Goal: Transaction & Acquisition: Purchase product/service

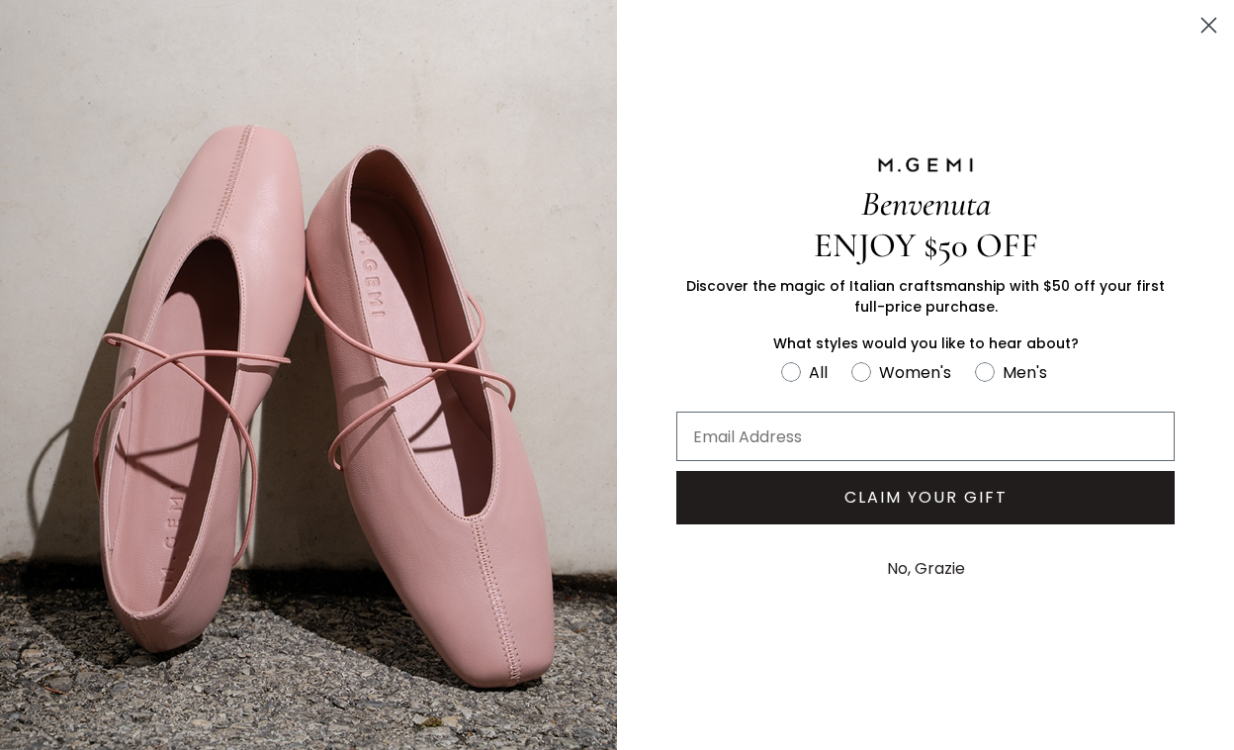
click at [1211, 23] on icon "Close dialog" at bounding box center [1210, 26] width 14 height 14
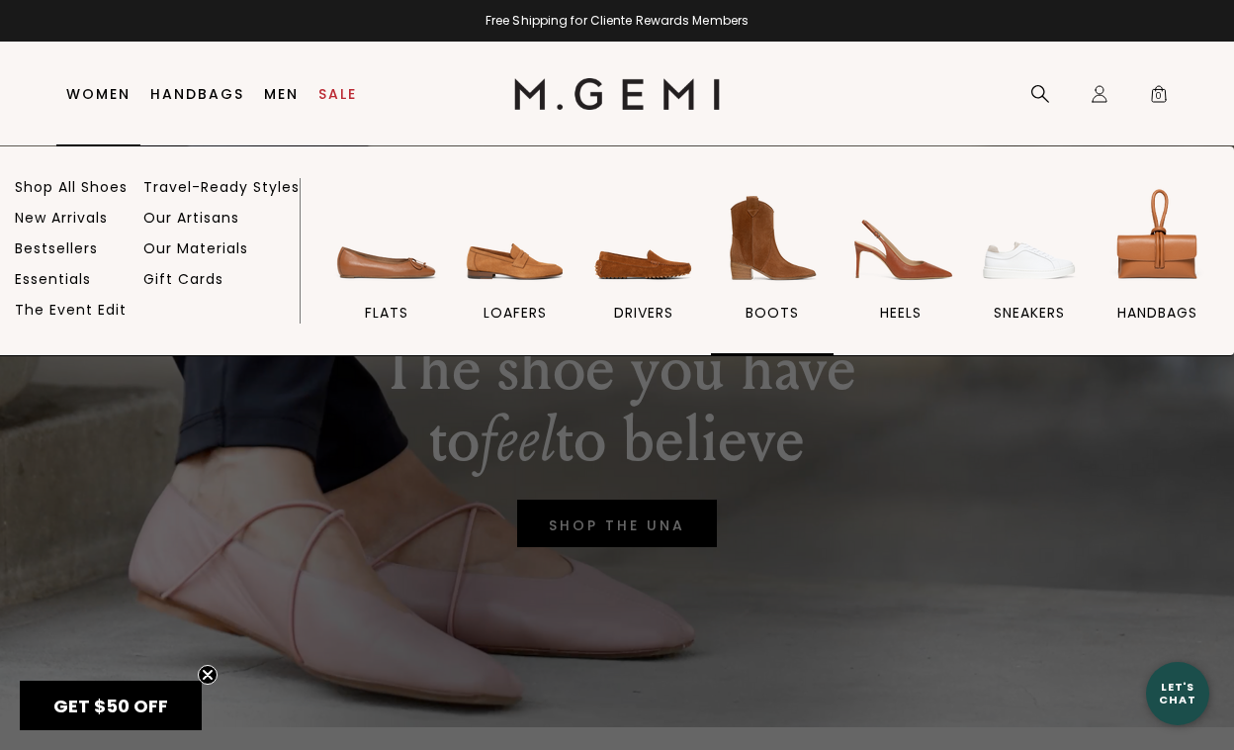
click at [766, 242] on img at bounding box center [772, 238] width 111 height 111
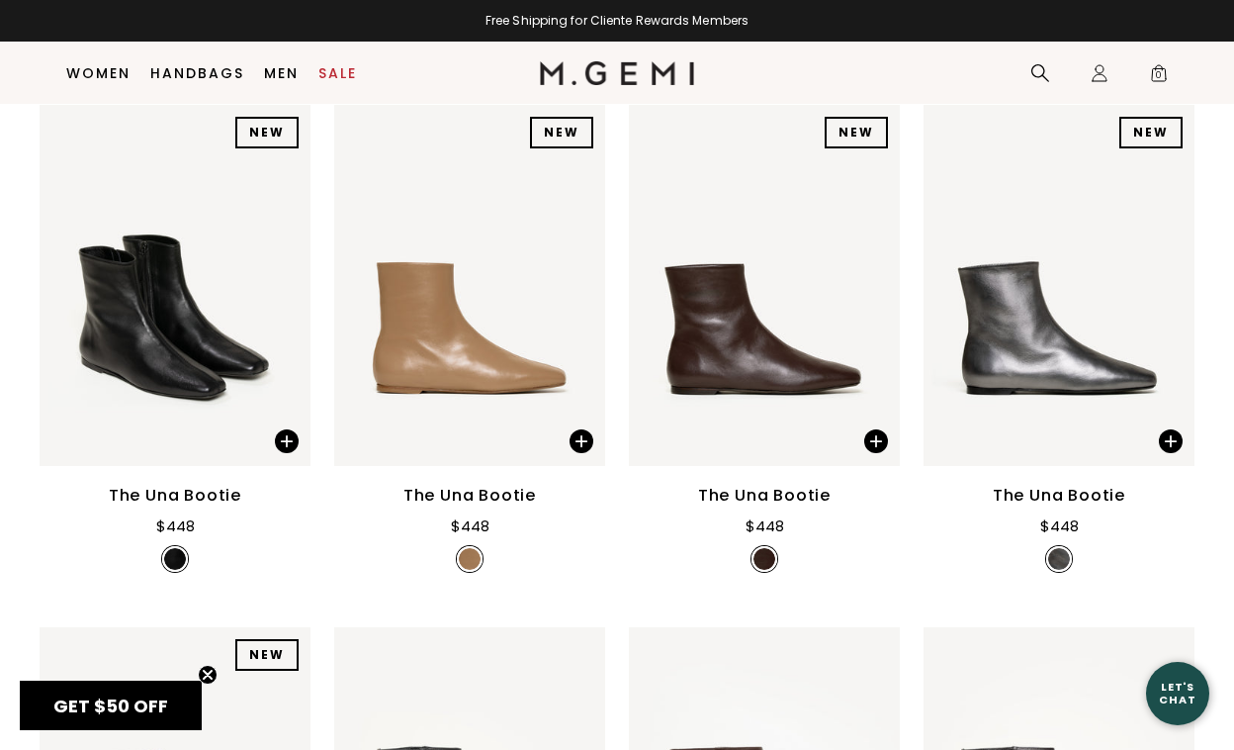
scroll to position [293, 0]
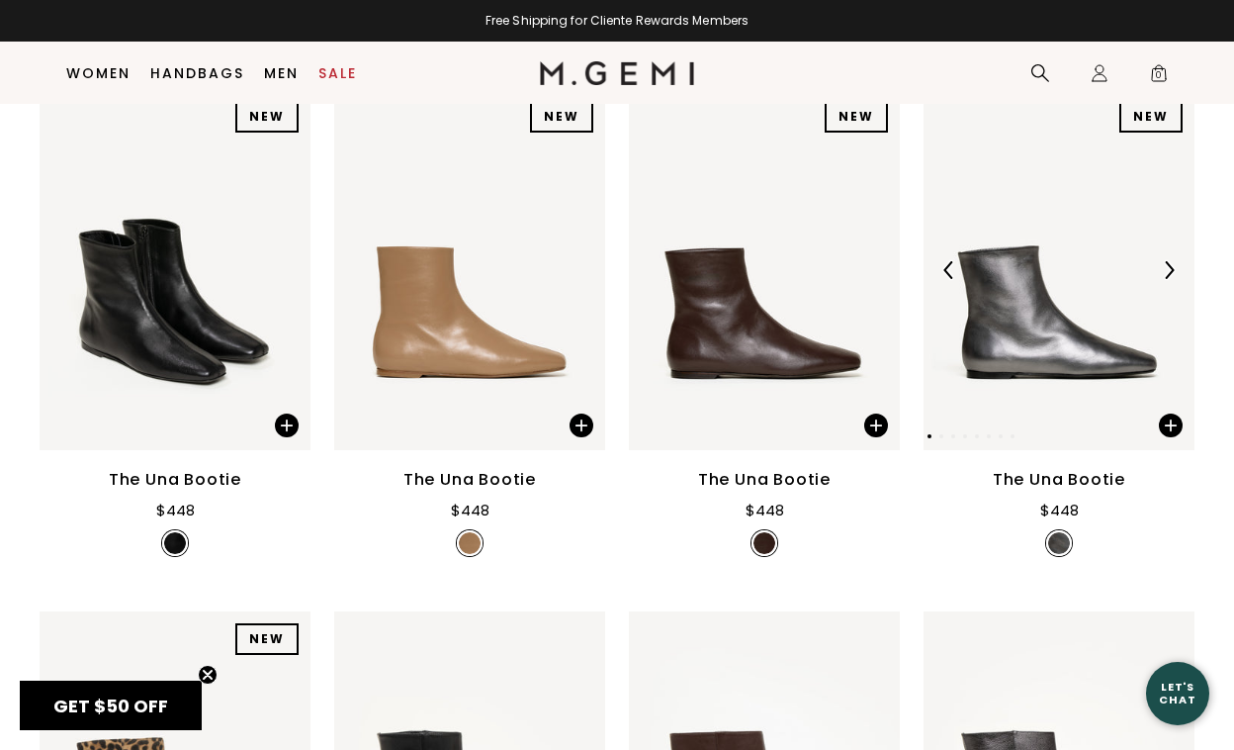
click at [1001, 384] on img at bounding box center [1059, 269] width 271 height 361
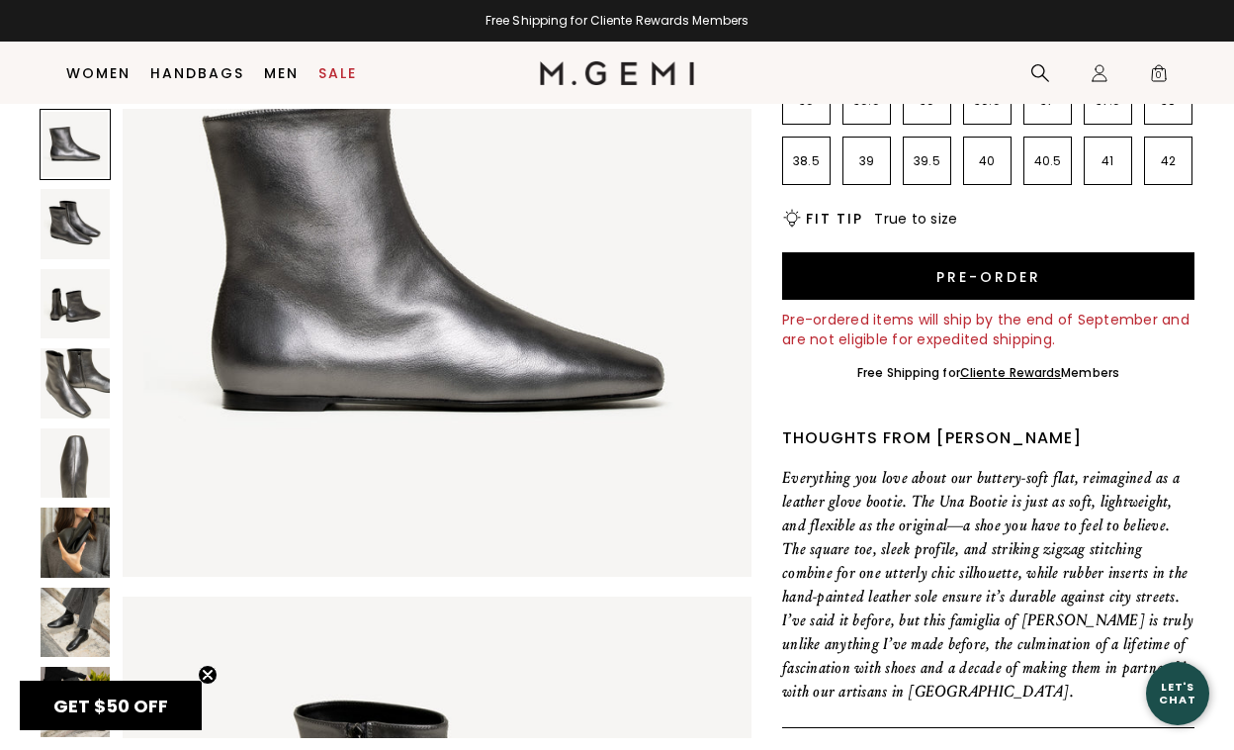
scroll to position [367, 0]
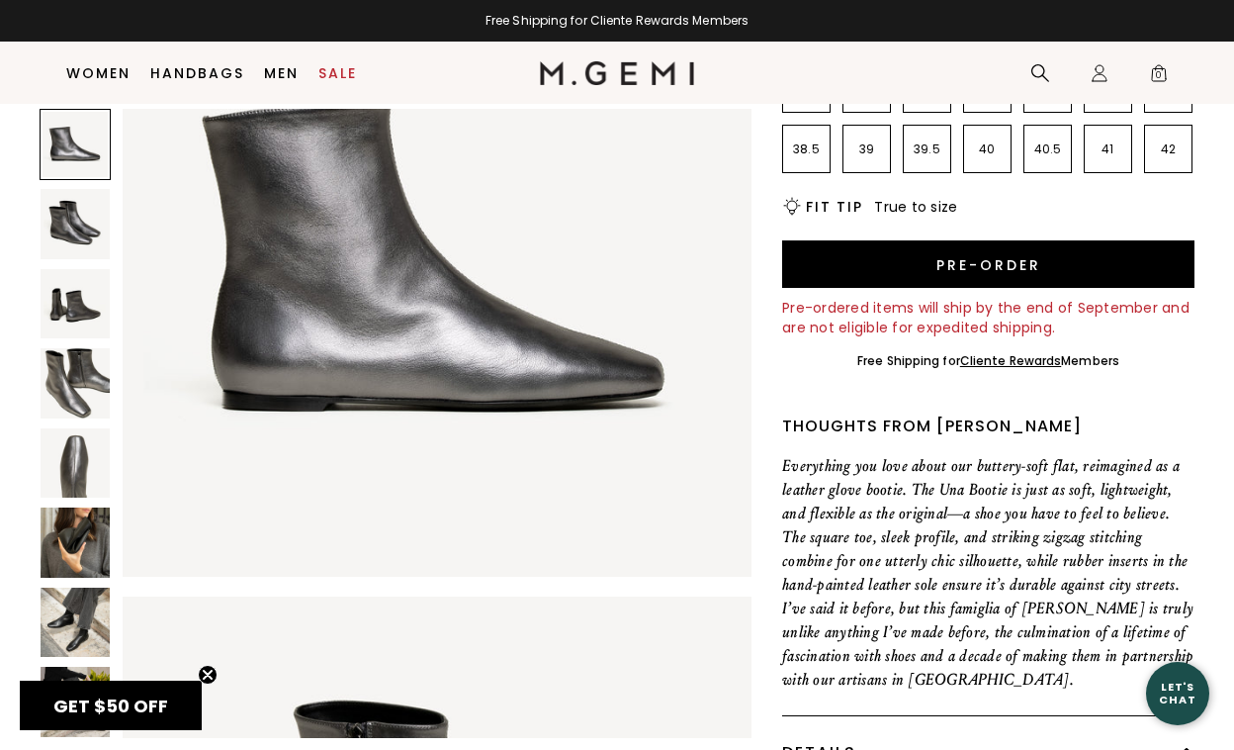
click at [60, 526] on img at bounding box center [75, 541] width 69 height 69
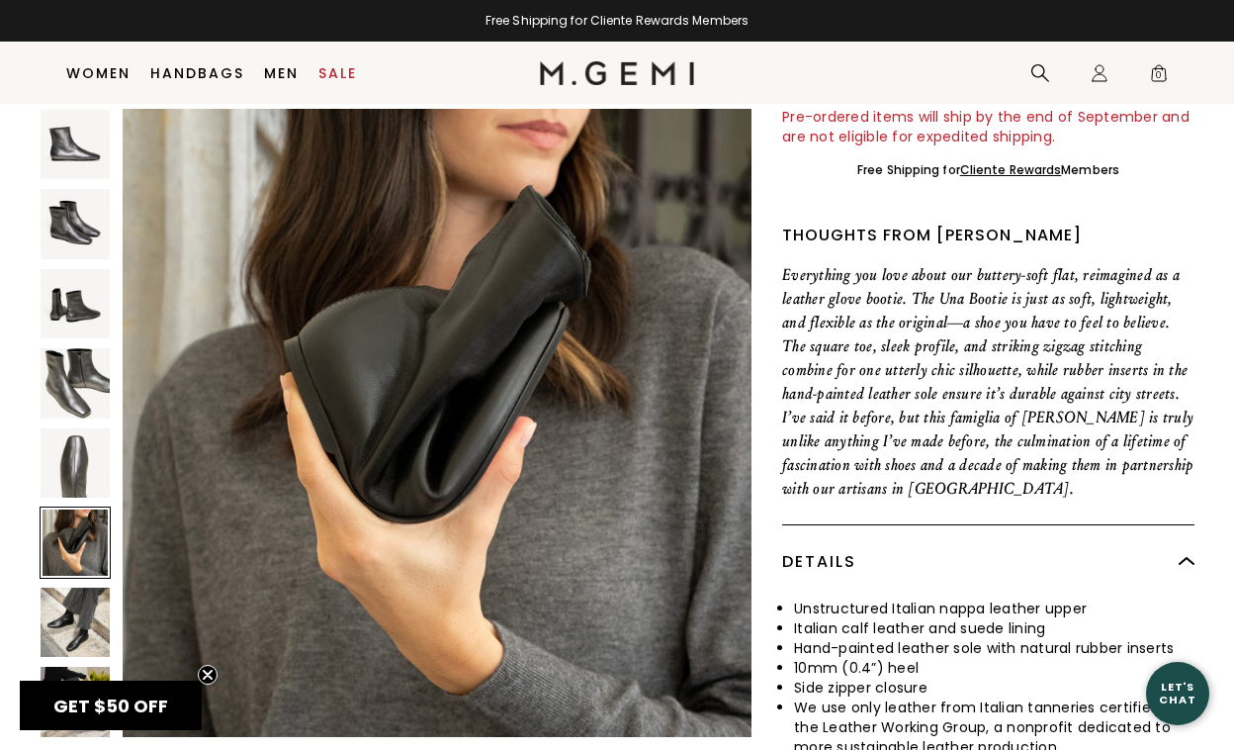
scroll to position [560, 0]
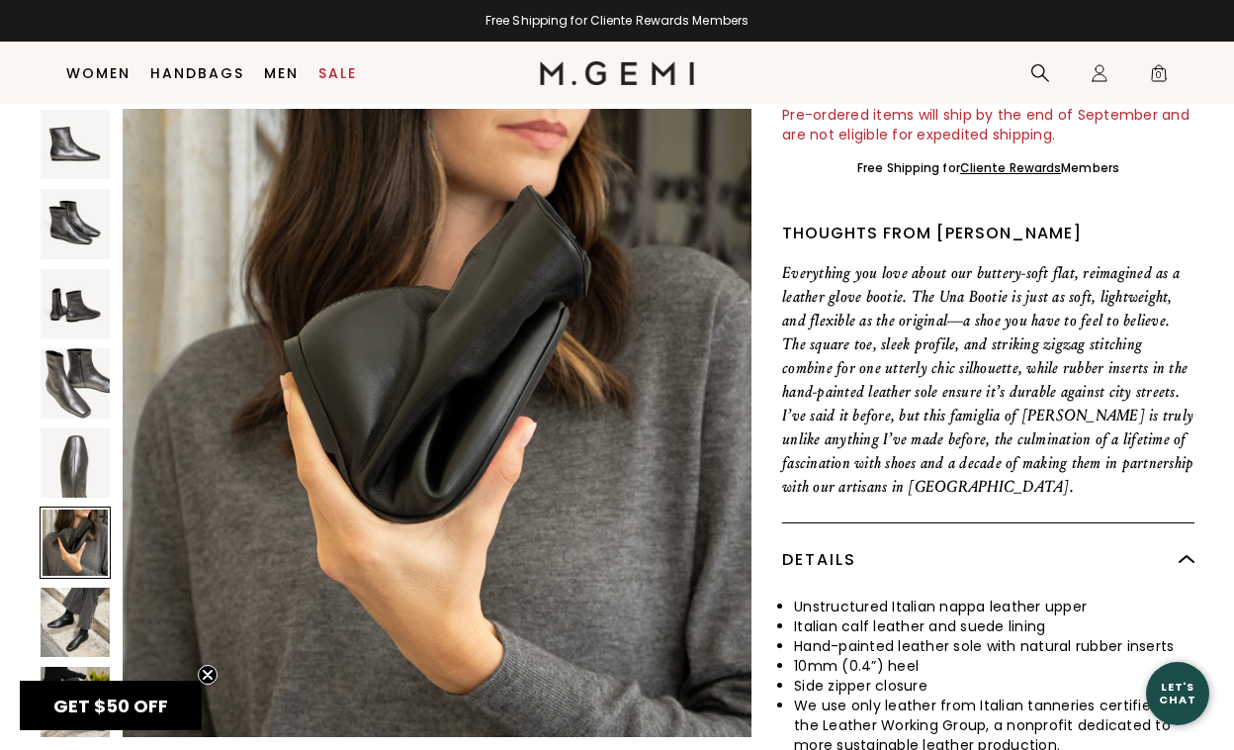
click at [65, 623] on img at bounding box center [75, 622] width 69 height 69
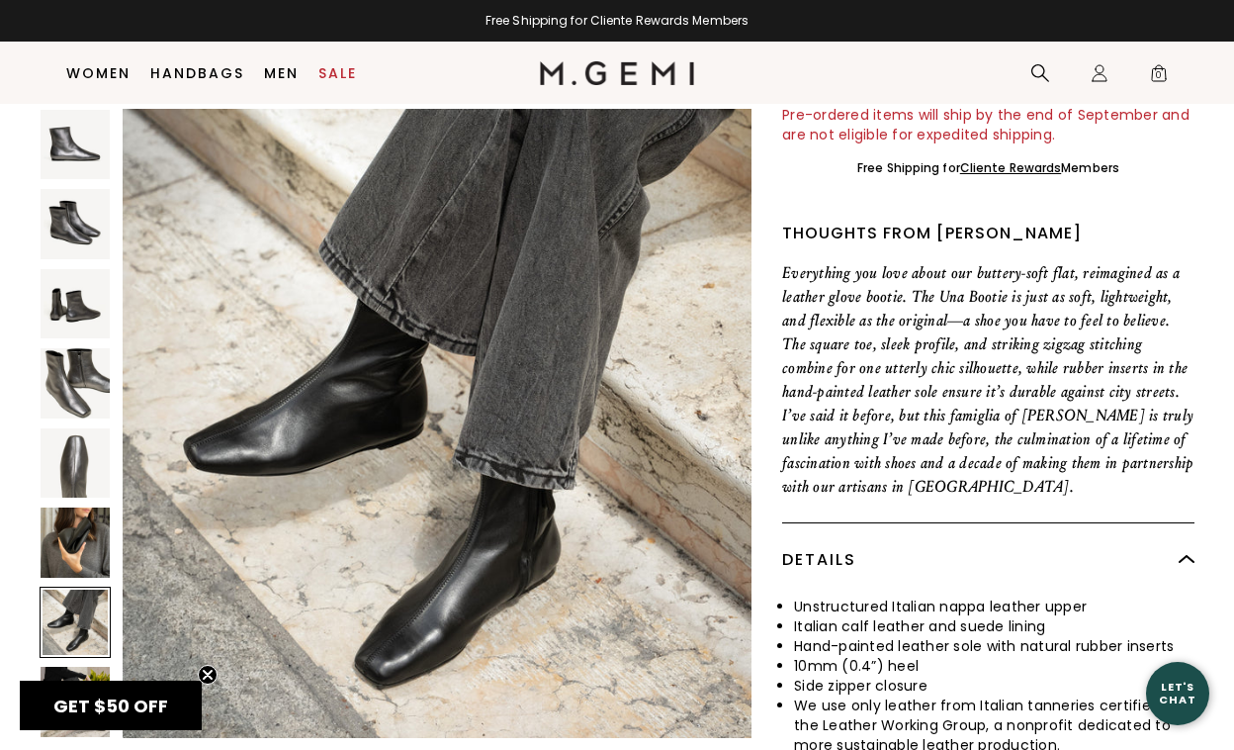
click at [75, 675] on img at bounding box center [75, 701] width 69 height 69
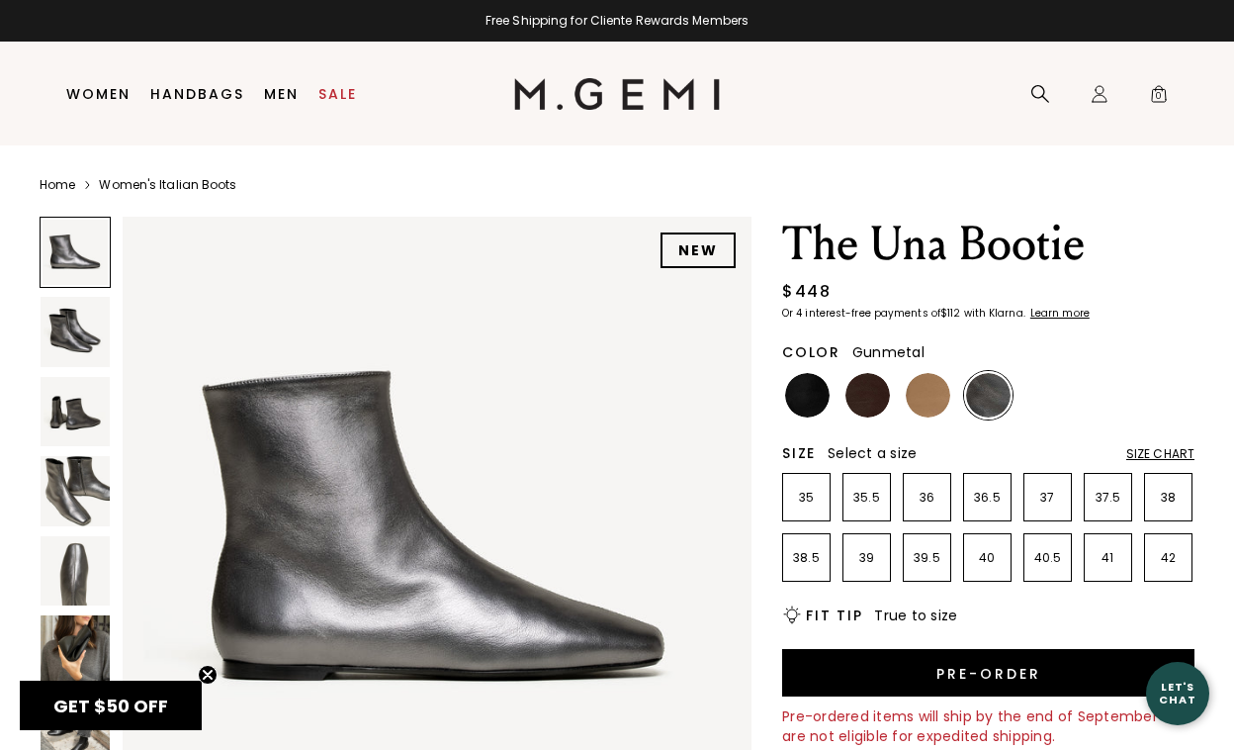
scroll to position [0, 0]
click at [805, 388] on img at bounding box center [807, 395] width 45 height 45
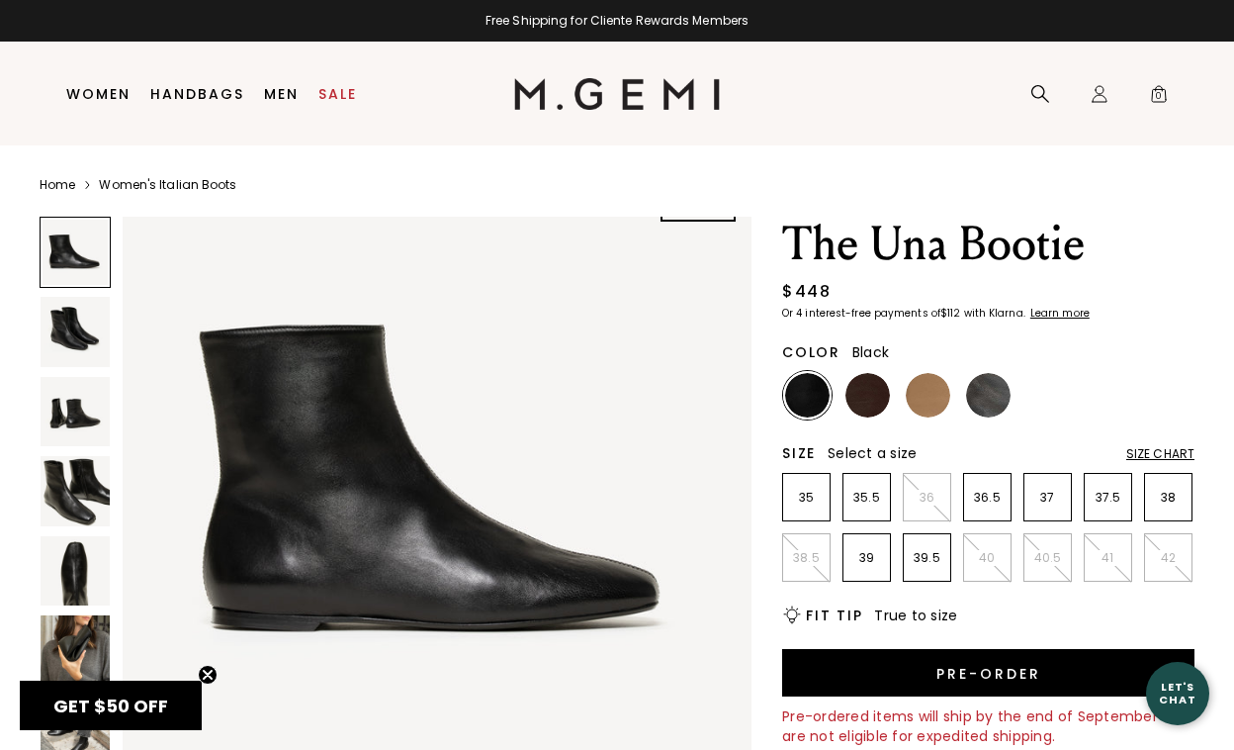
scroll to position [66, 0]
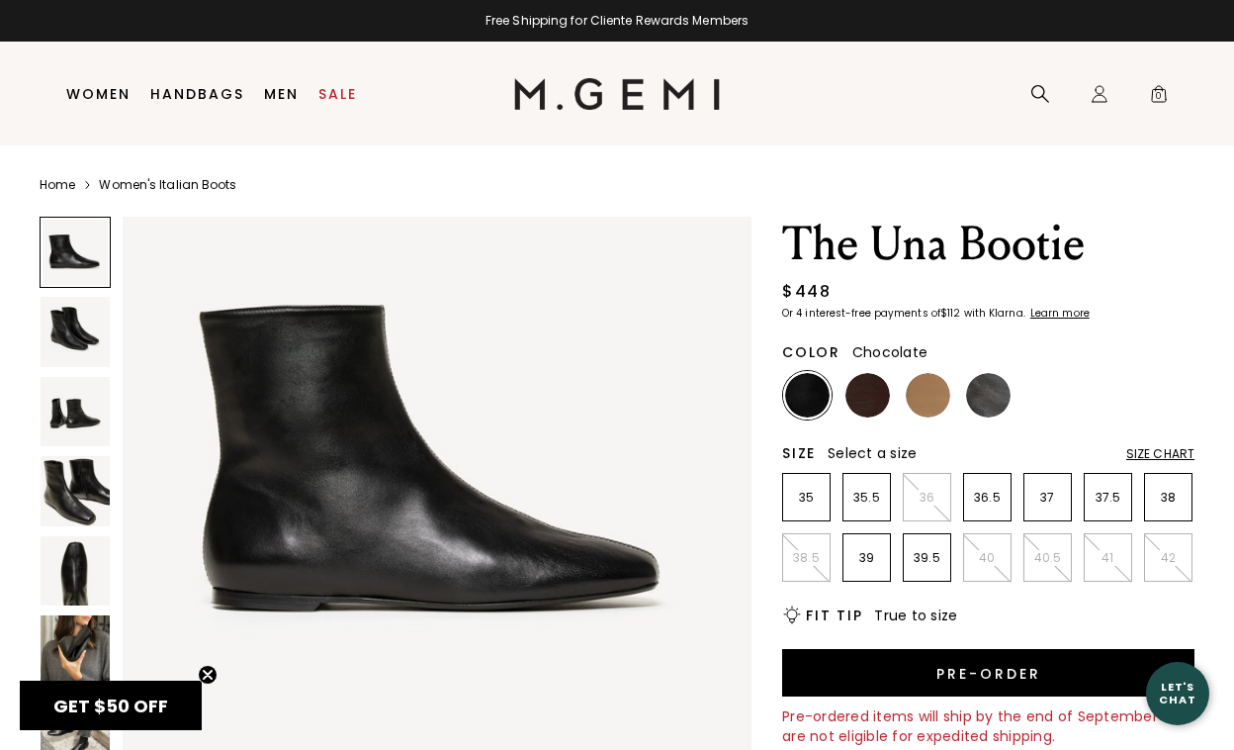
click at [865, 388] on img at bounding box center [868, 395] width 45 height 45
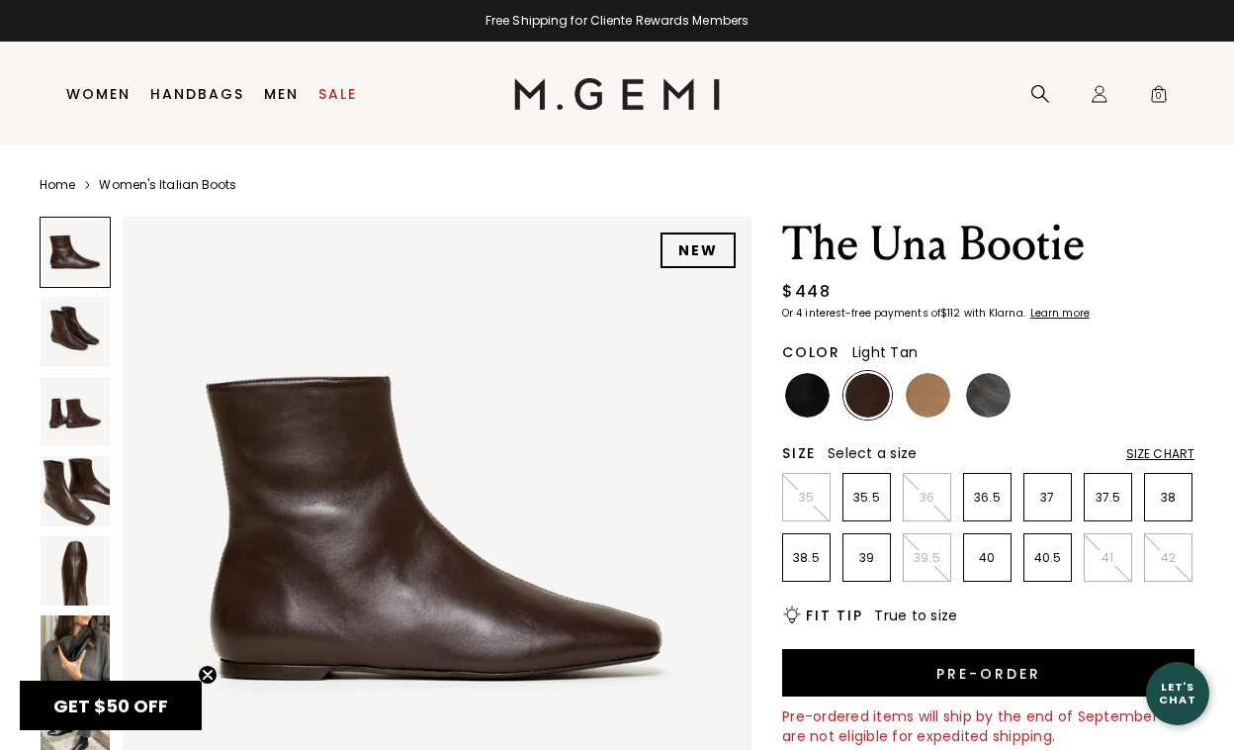
click at [925, 394] on img at bounding box center [928, 395] width 45 height 45
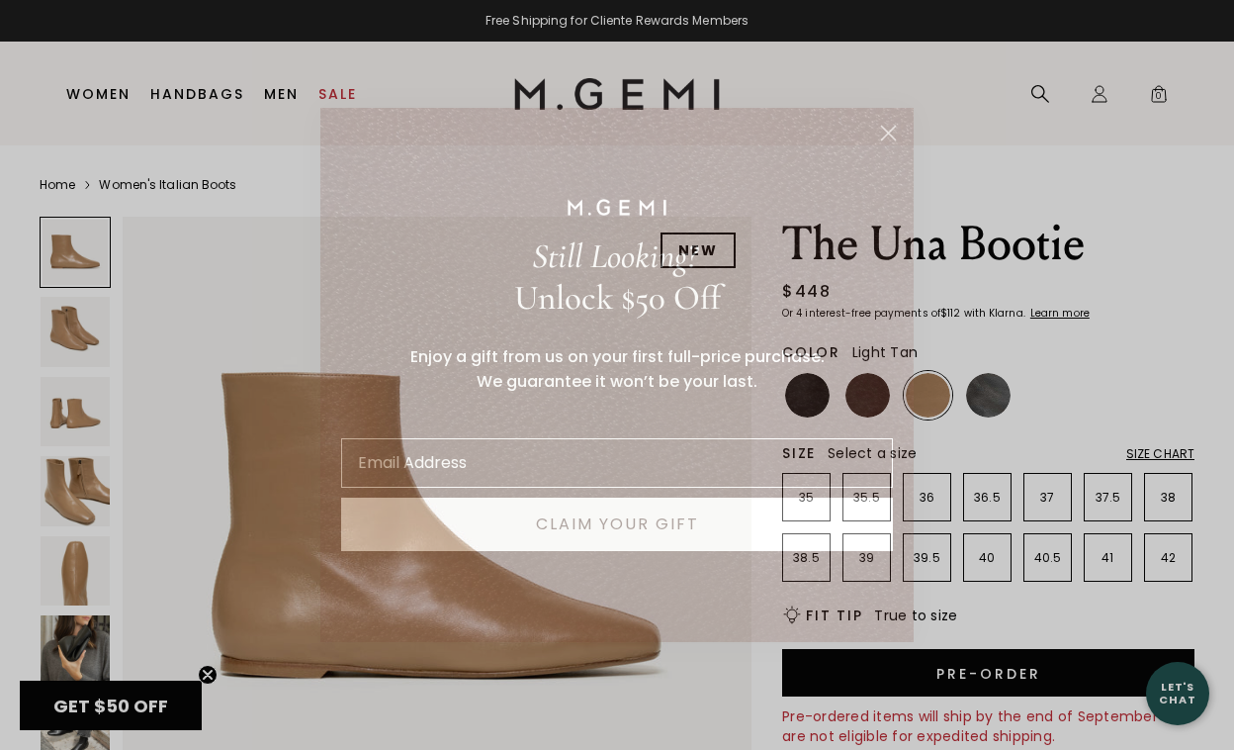
click at [892, 129] on icon "Close dialog" at bounding box center [889, 134] width 14 height 14
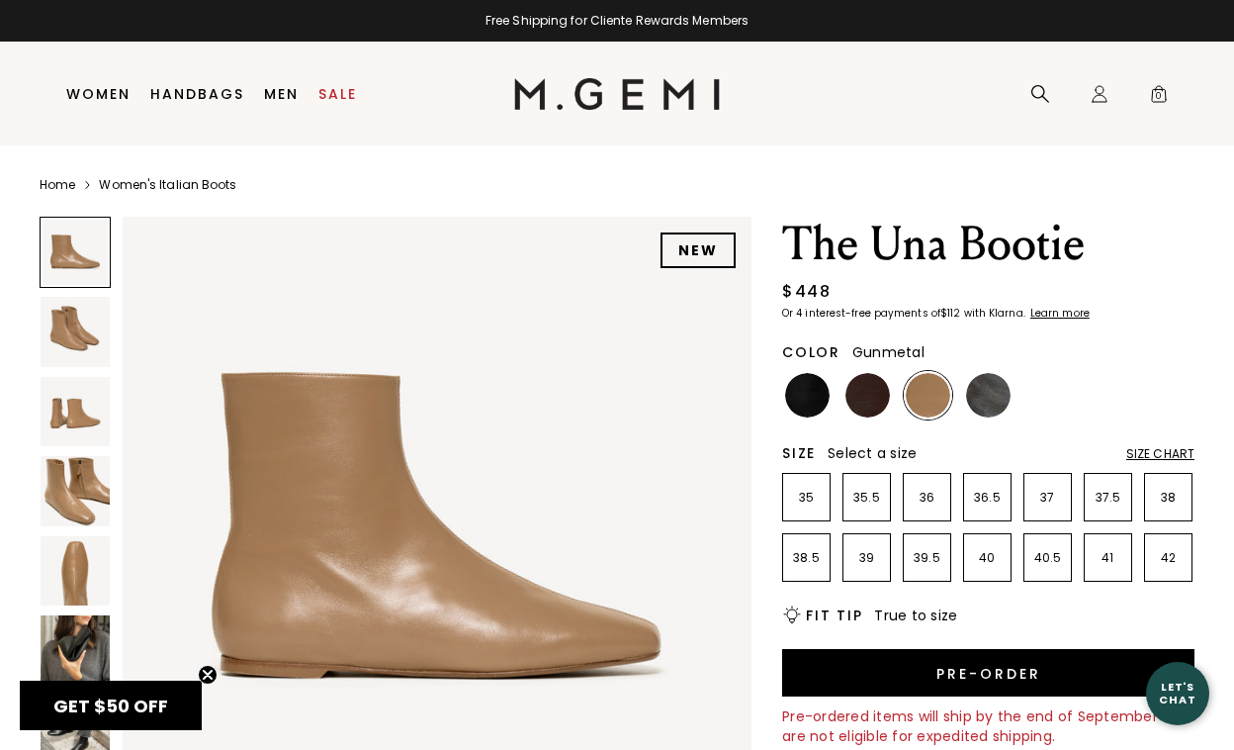
click at [988, 396] on img at bounding box center [988, 395] width 45 height 45
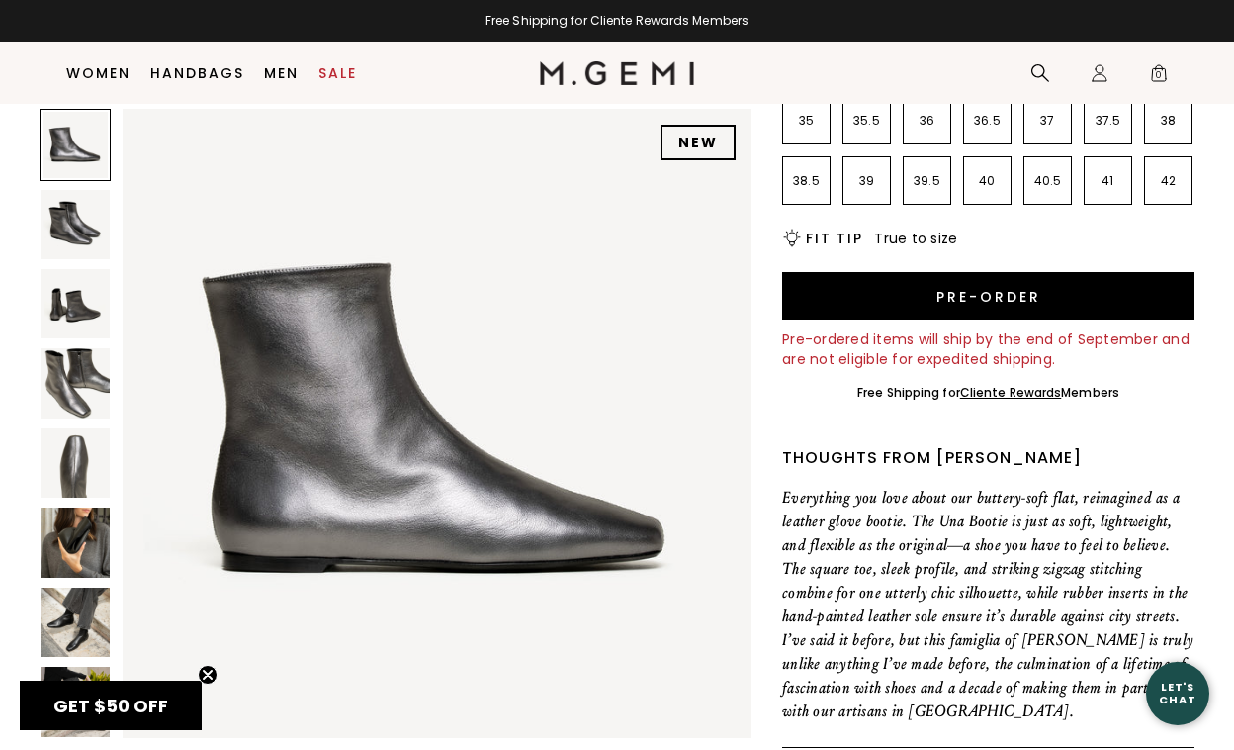
scroll to position [337, 0]
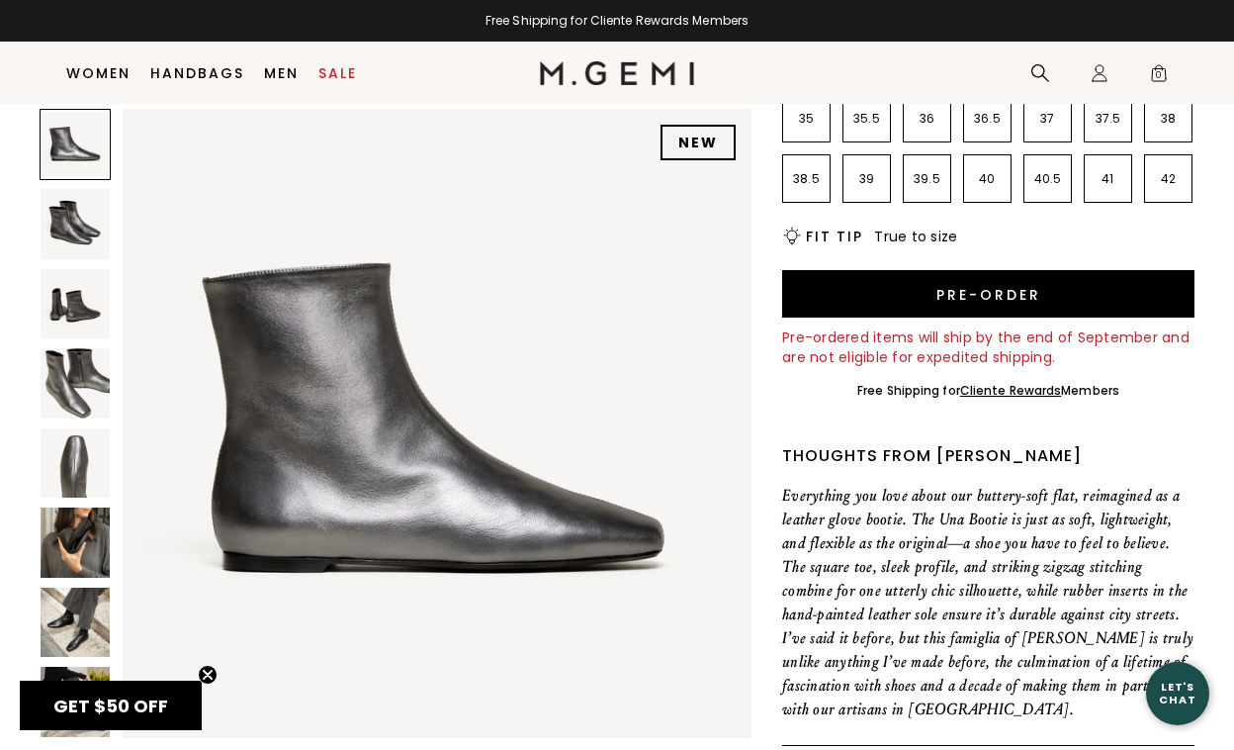
click at [71, 220] on img at bounding box center [75, 223] width 69 height 69
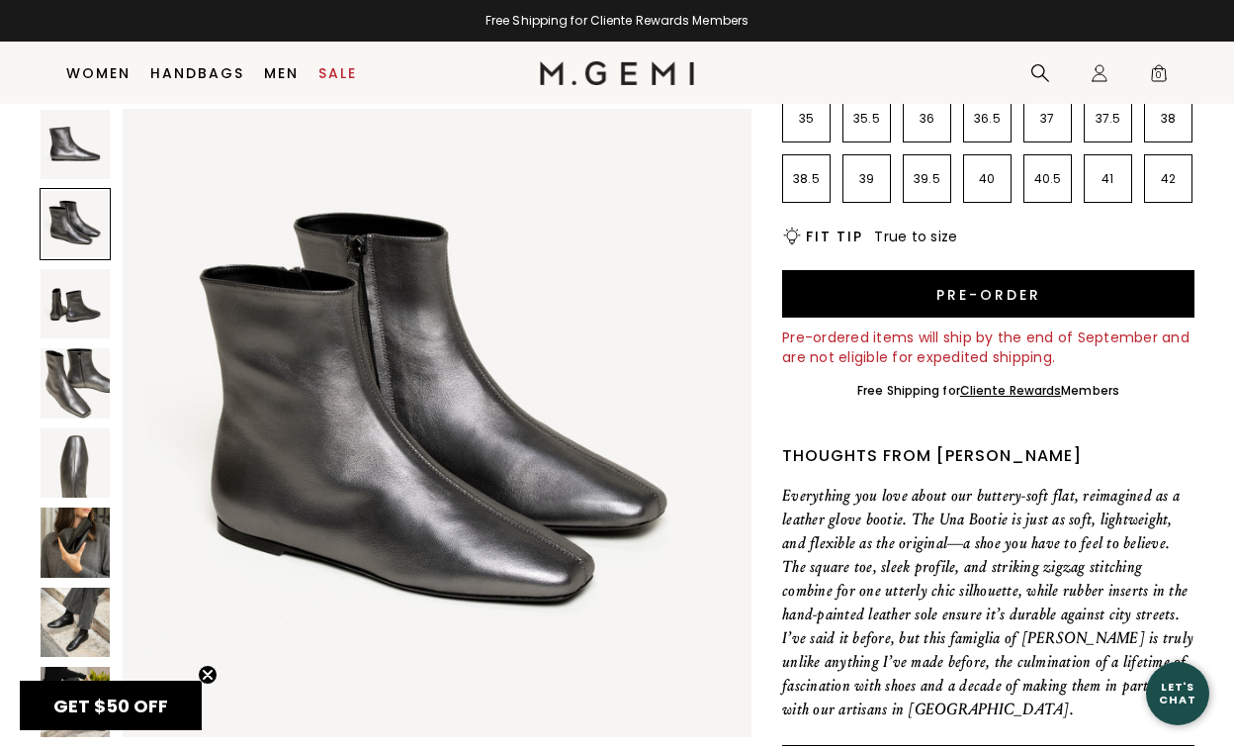
click at [83, 303] on img at bounding box center [75, 303] width 69 height 69
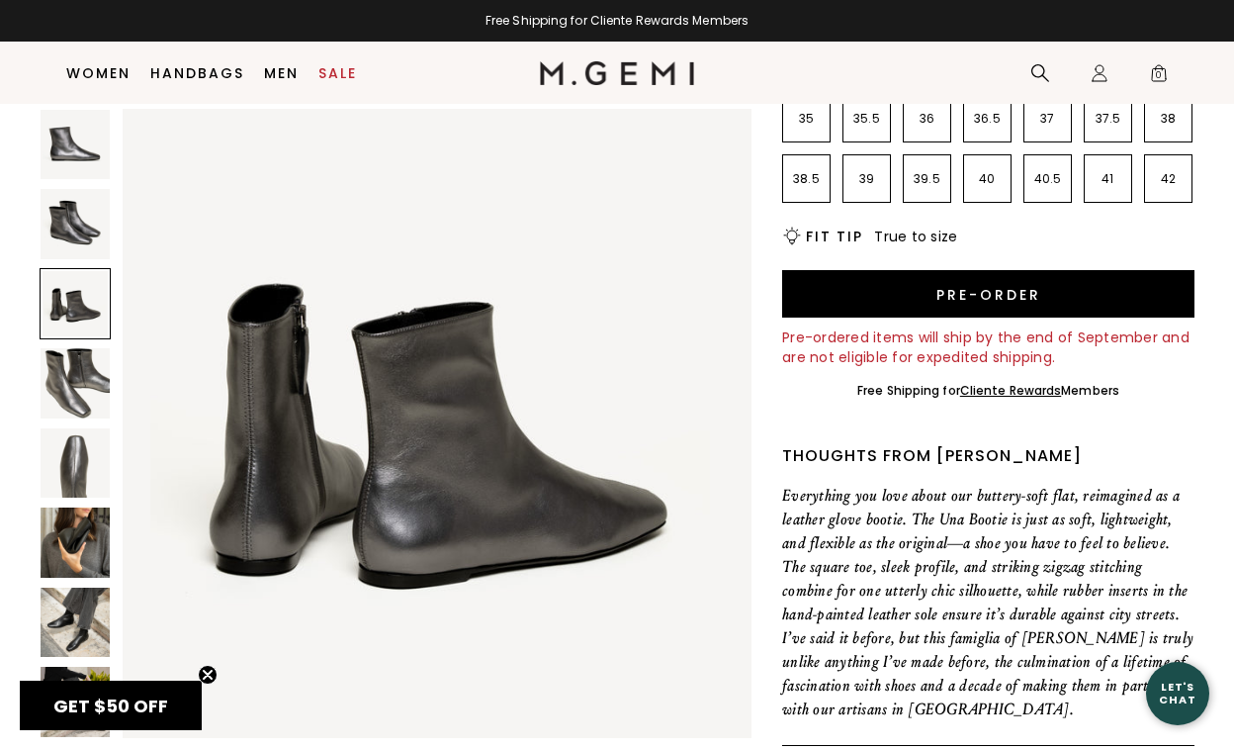
click at [81, 368] on img at bounding box center [75, 382] width 69 height 69
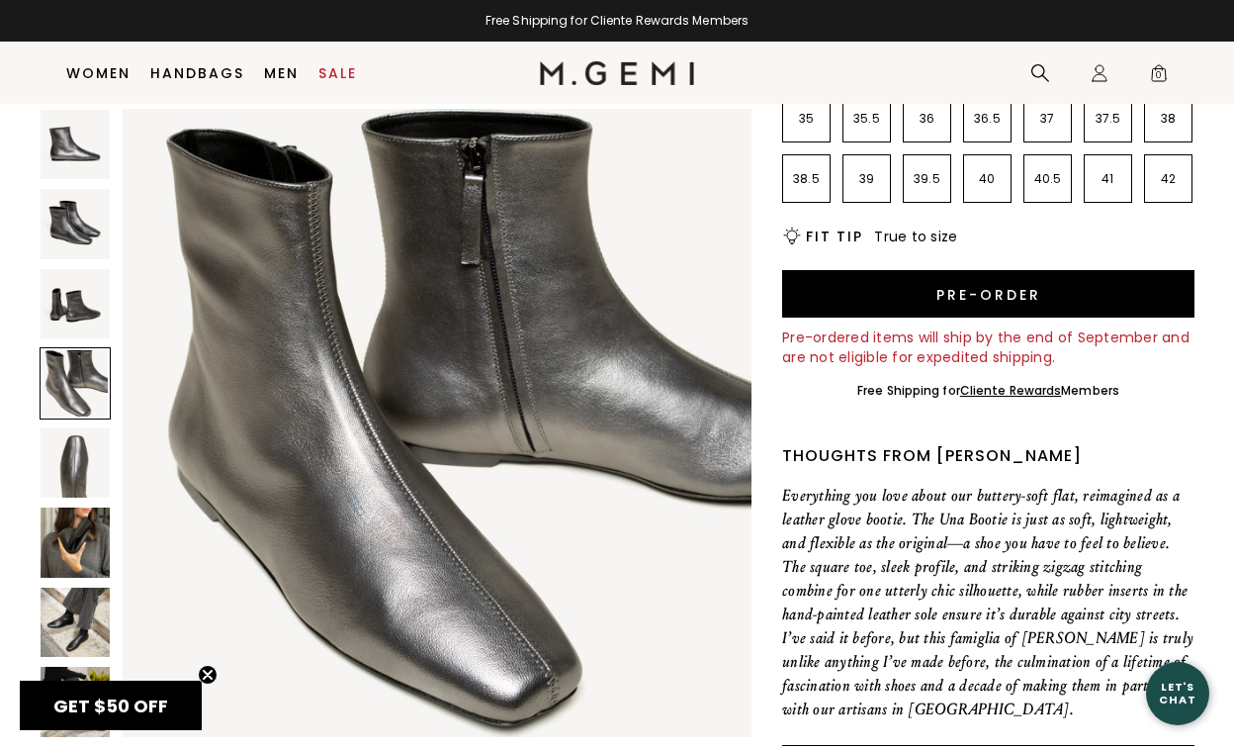
click at [81, 471] on img at bounding box center [75, 462] width 69 height 69
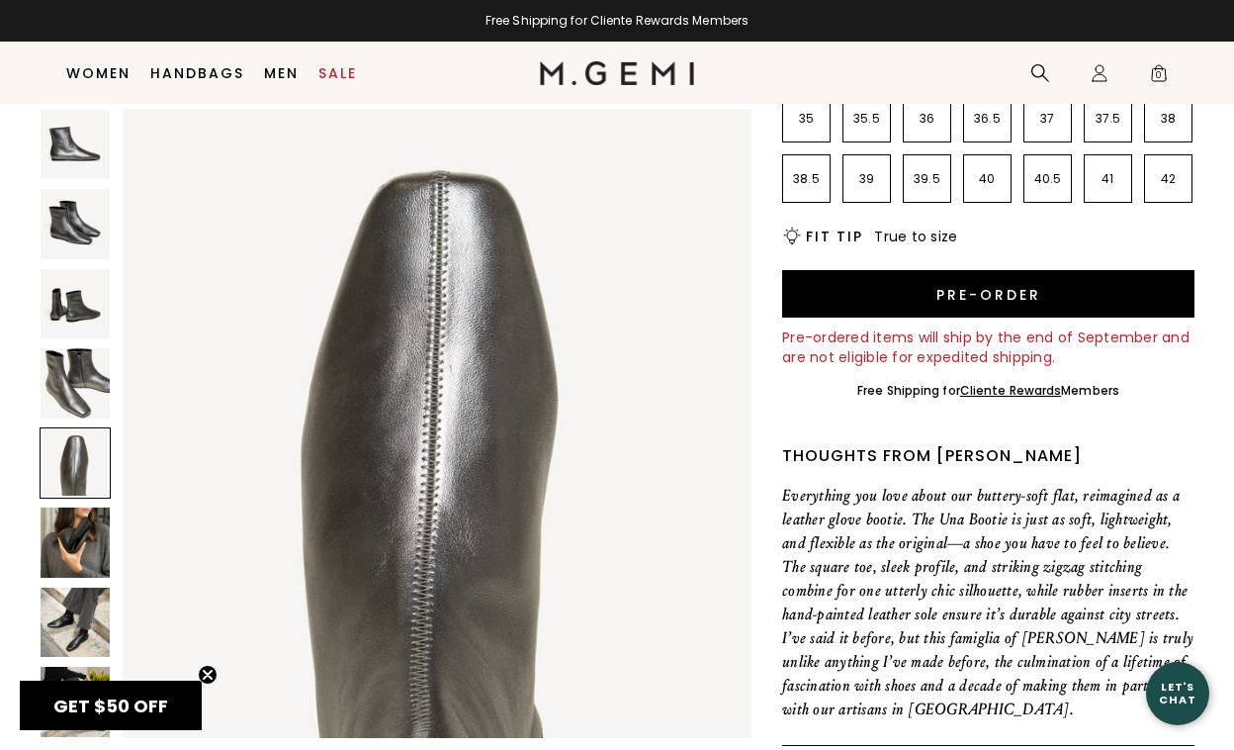
click at [77, 552] on img at bounding box center [75, 541] width 69 height 69
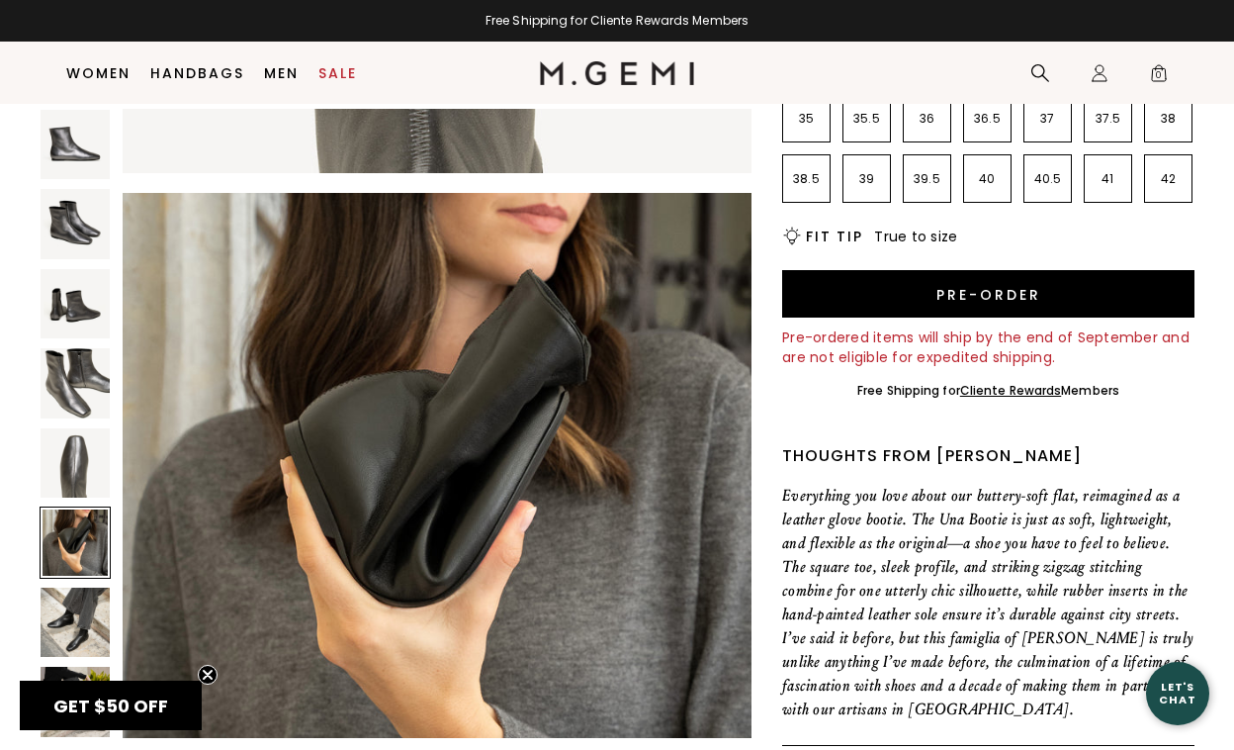
scroll to position [3242, 0]
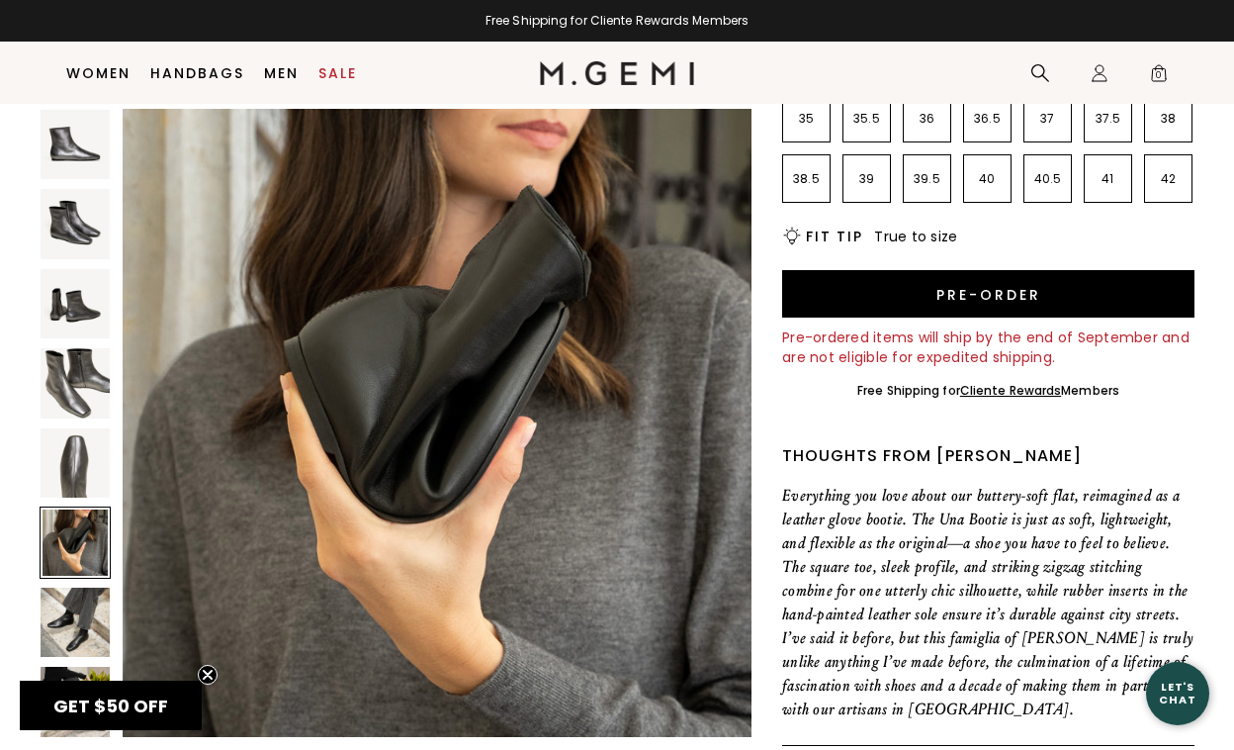
click at [78, 612] on img at bounding box center [75, 622] width 69 height 69
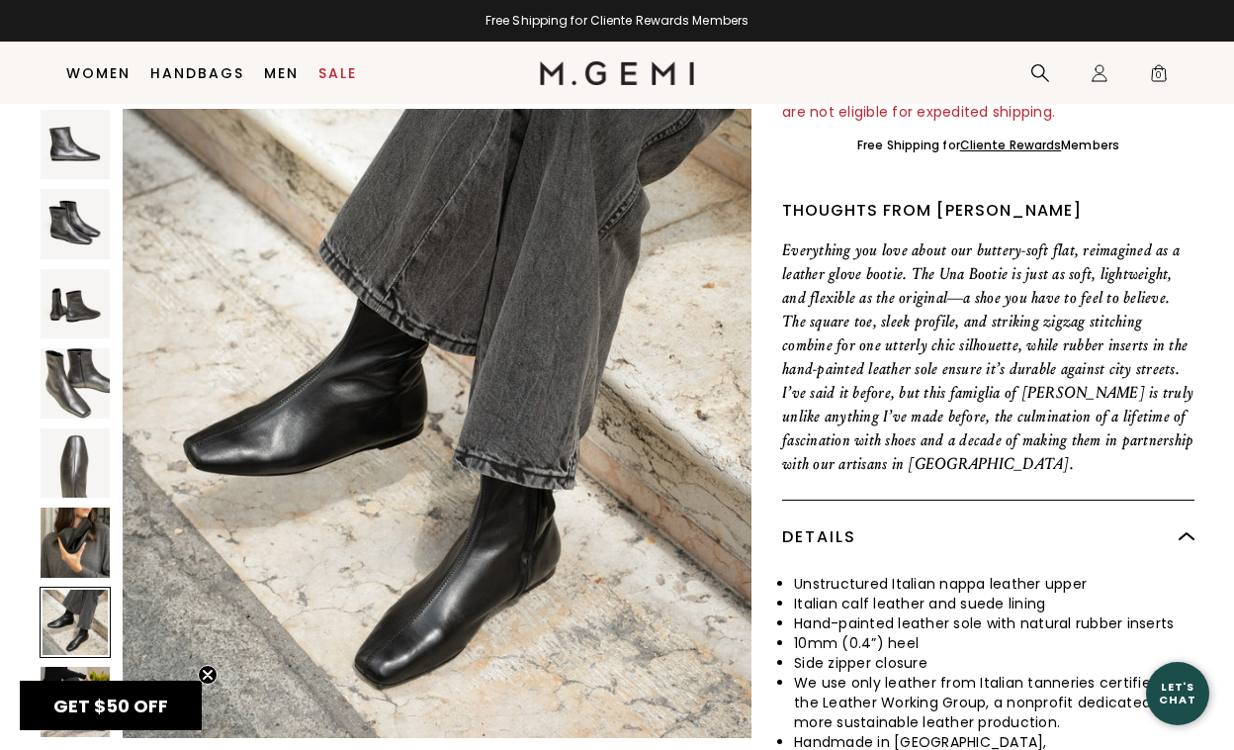
scroll to position [745, 0]
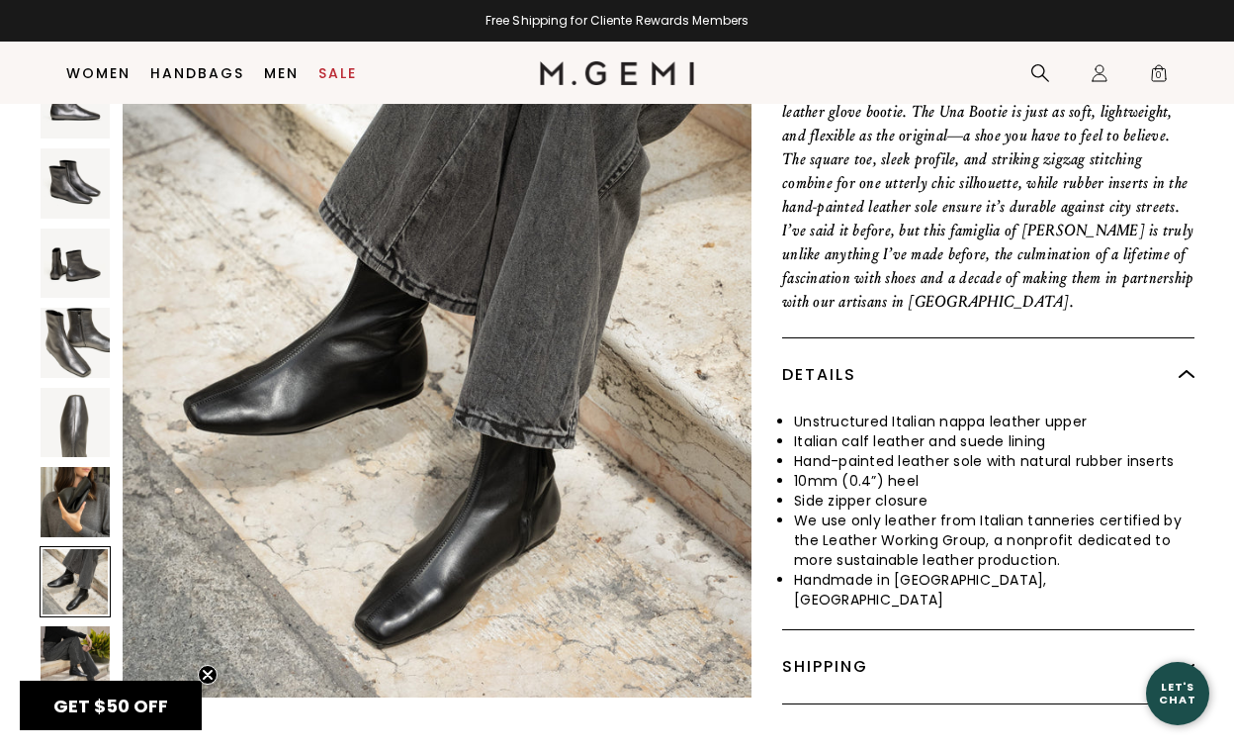
click at [73, 626] on img at bounding box center [75, 660] width 69 height 69
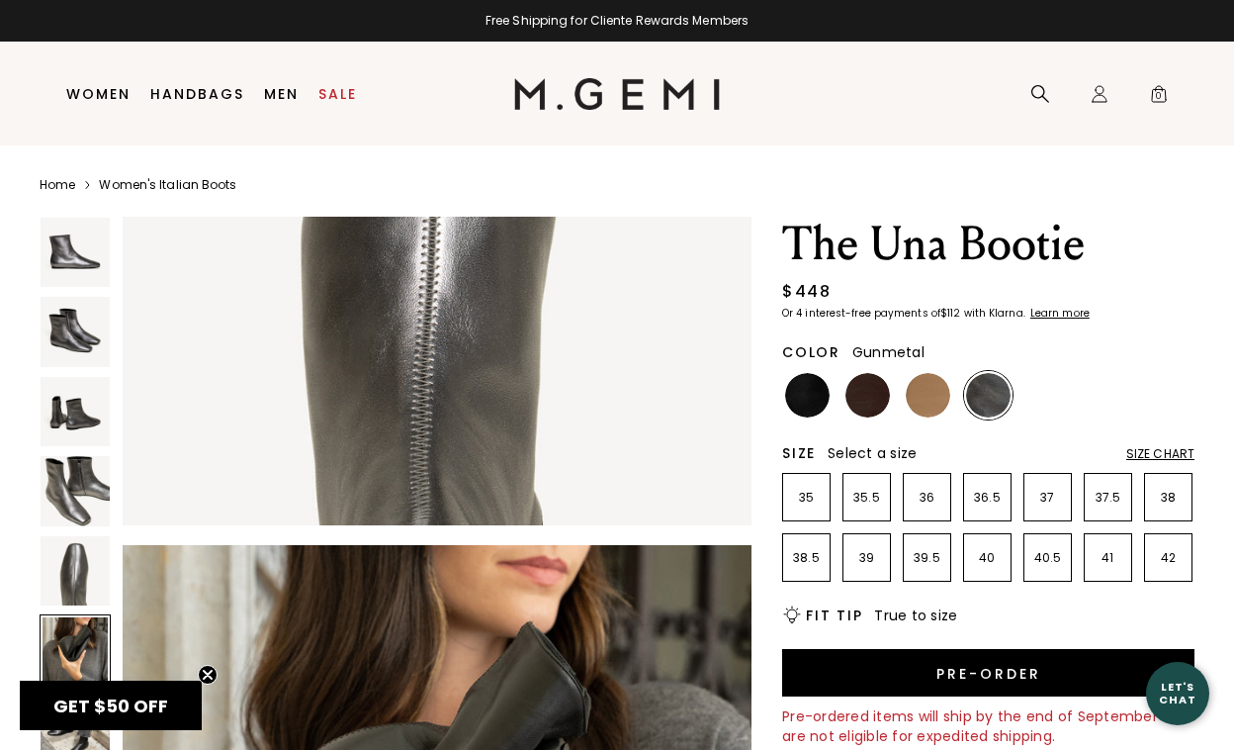
scroll to position [0, 0]
click at [861, 395] on img at bounding box center [868, 395] width 45 height 45
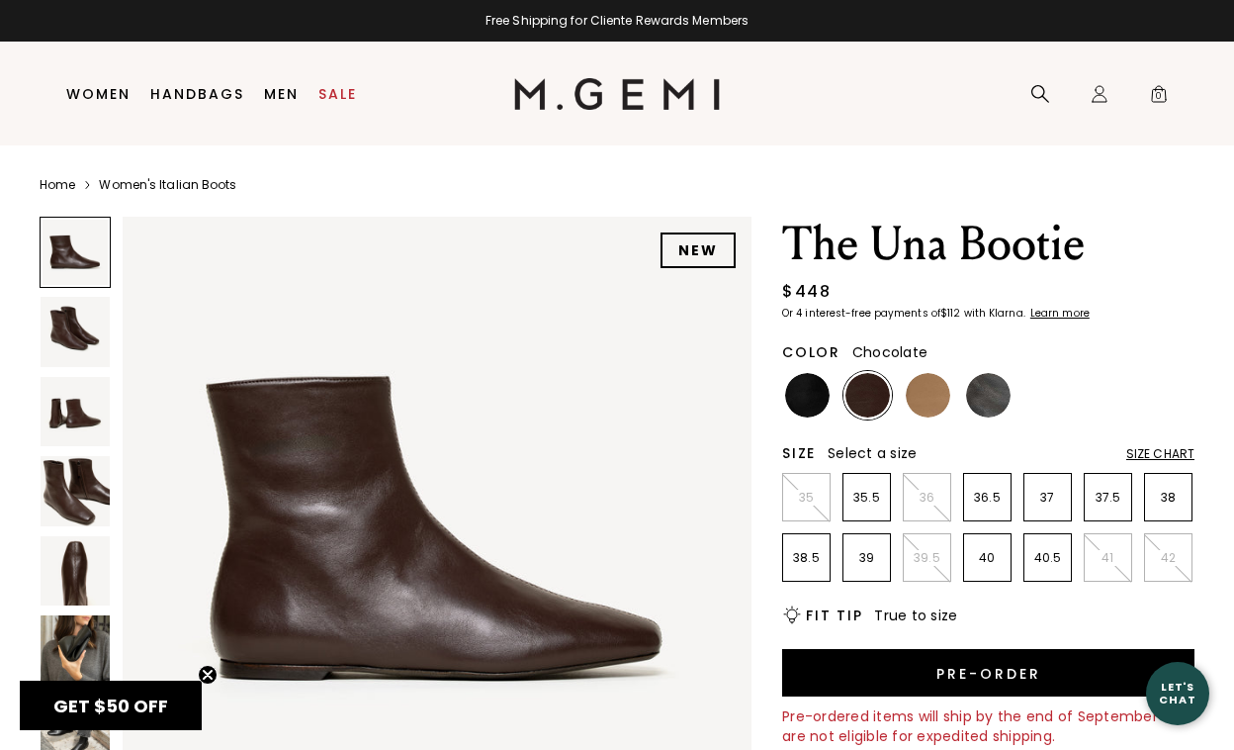
click at [63, 346] on img at bounding box center [75, 331] width 69 height 69
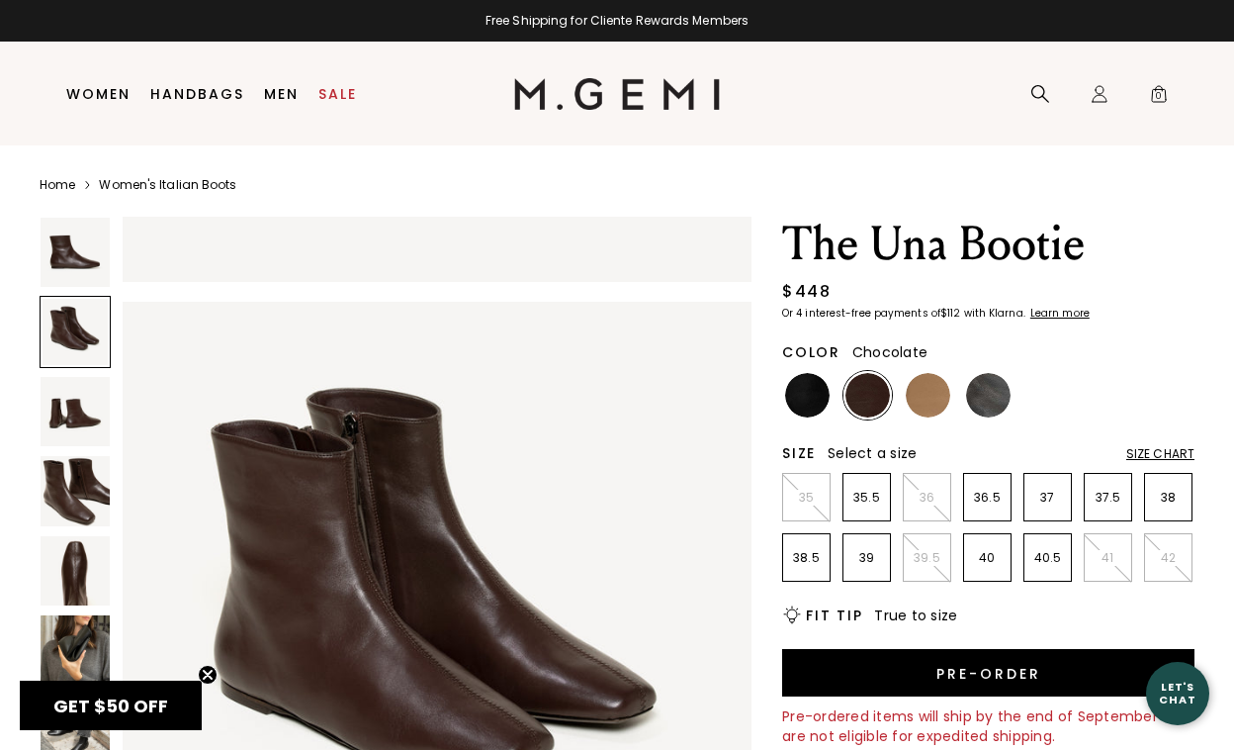
scroll to position [649, 0]
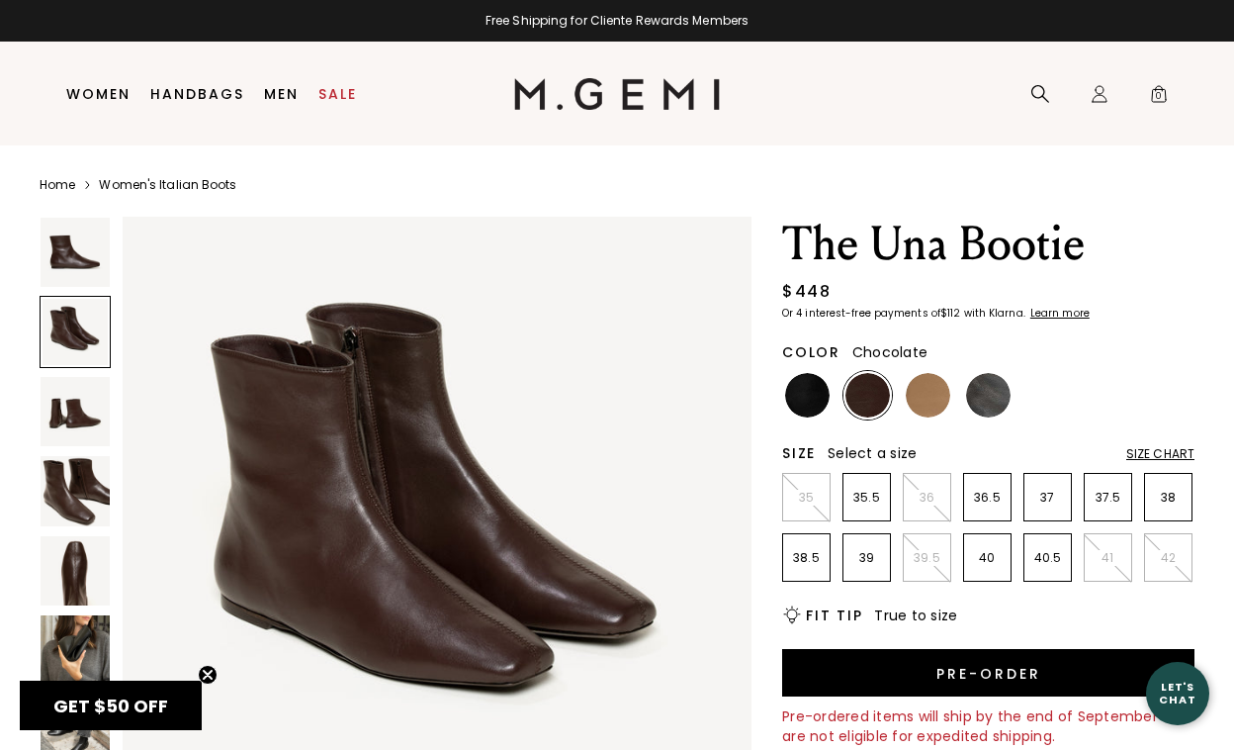
click at [72, 410] on img at bounding box center [75, 411] width 69 height 69
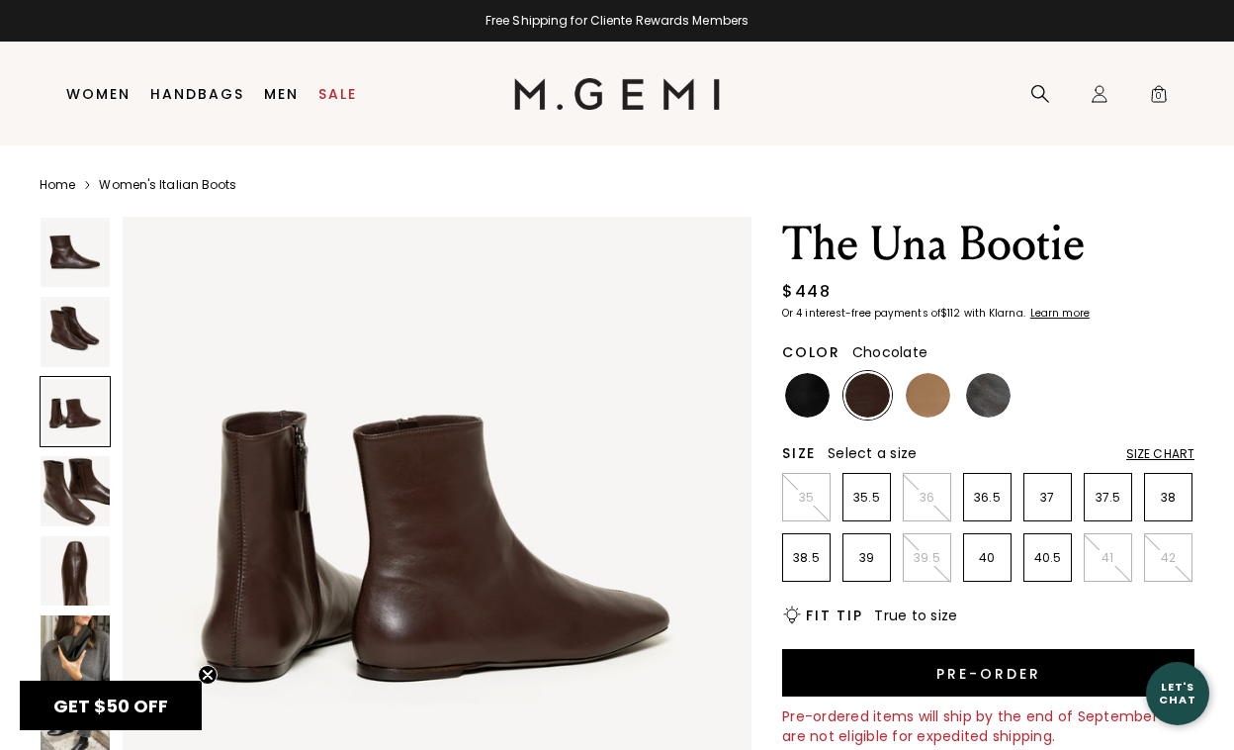
click at [76, 476] on img at bounding box center [75, 490] width 69 height 69
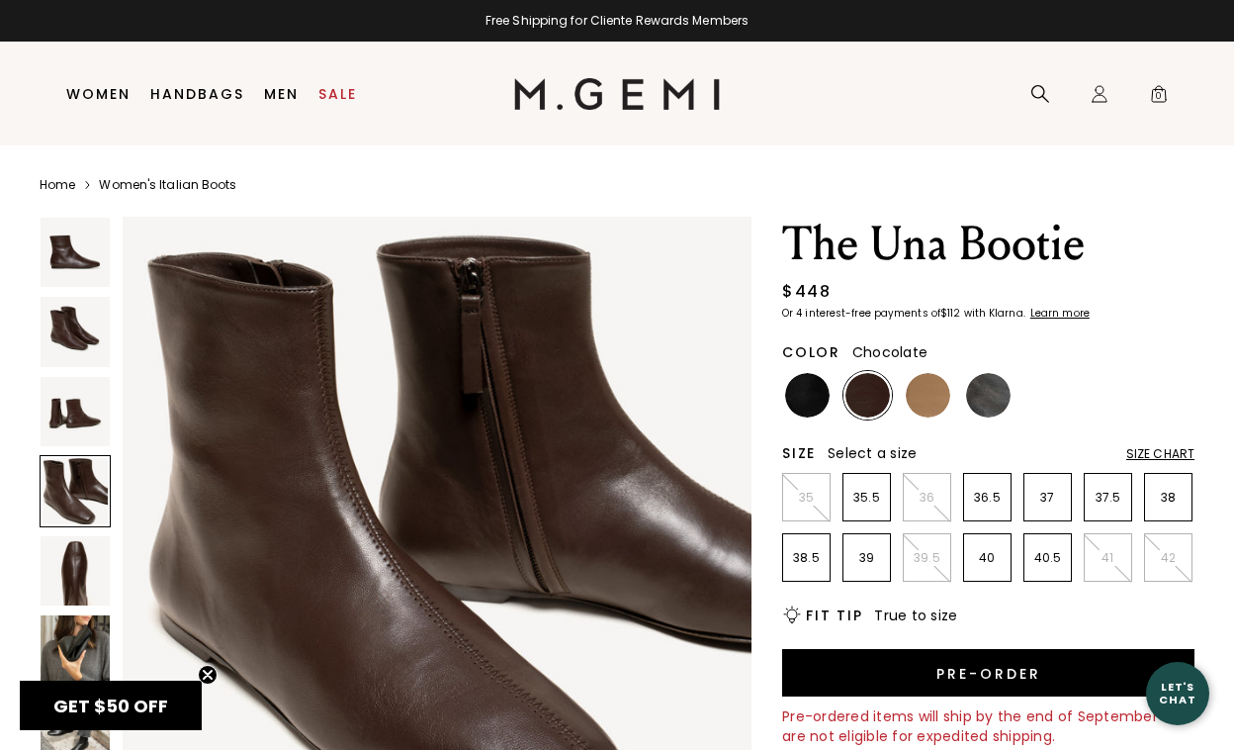
click at [75, 557] on img at bounding box center [75, 570] width 69 height 69
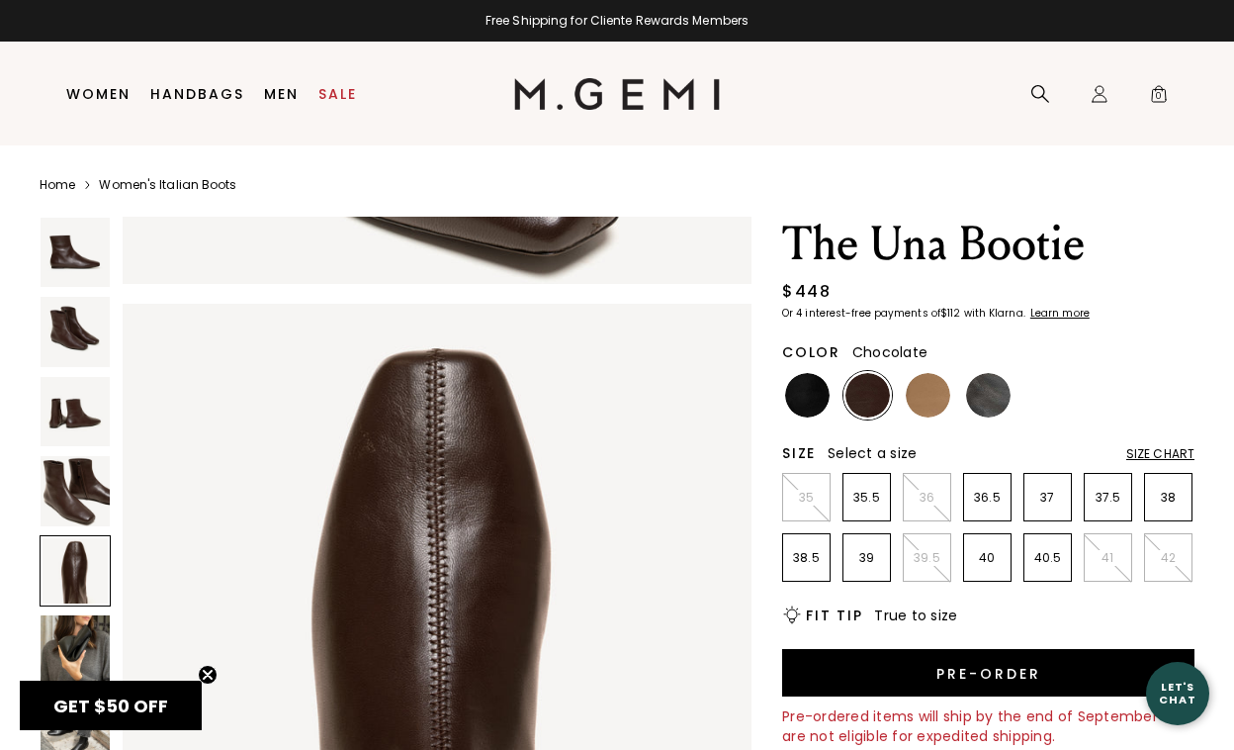
scroll to position [2593, 0]
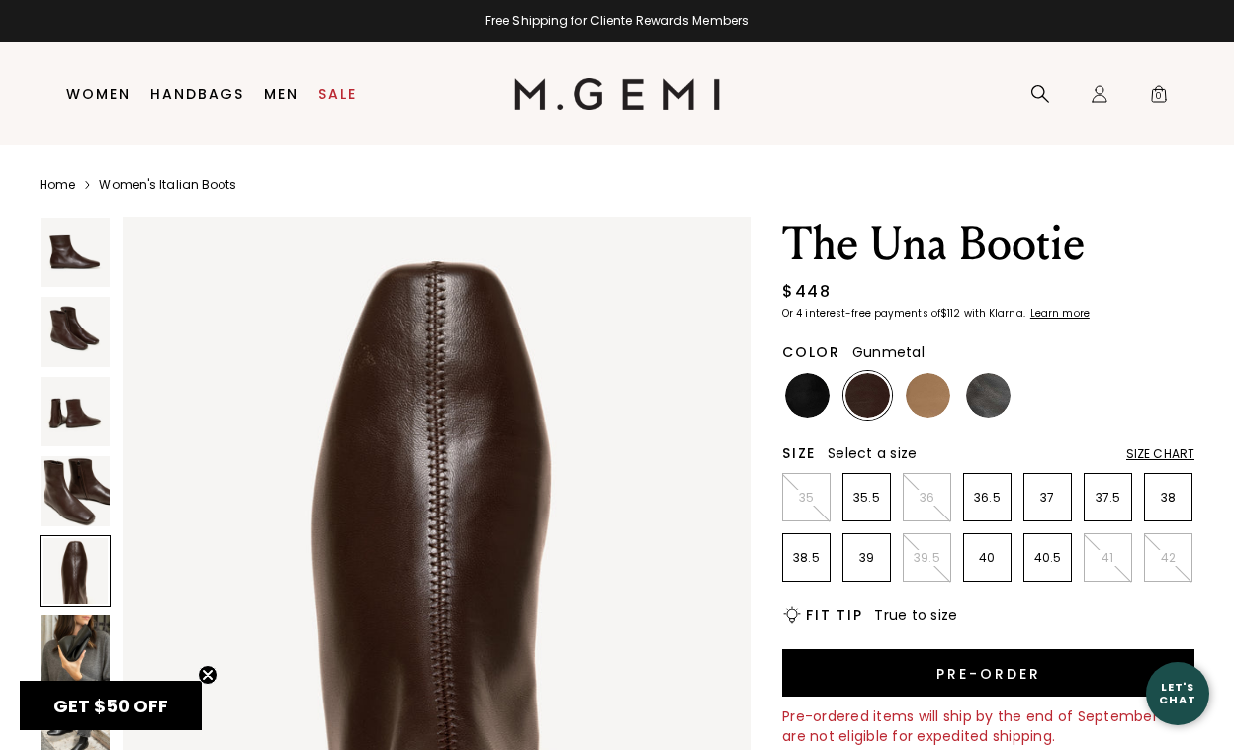
click at [983, 397] on img at bounding box center [988, 395] width 45 height 45
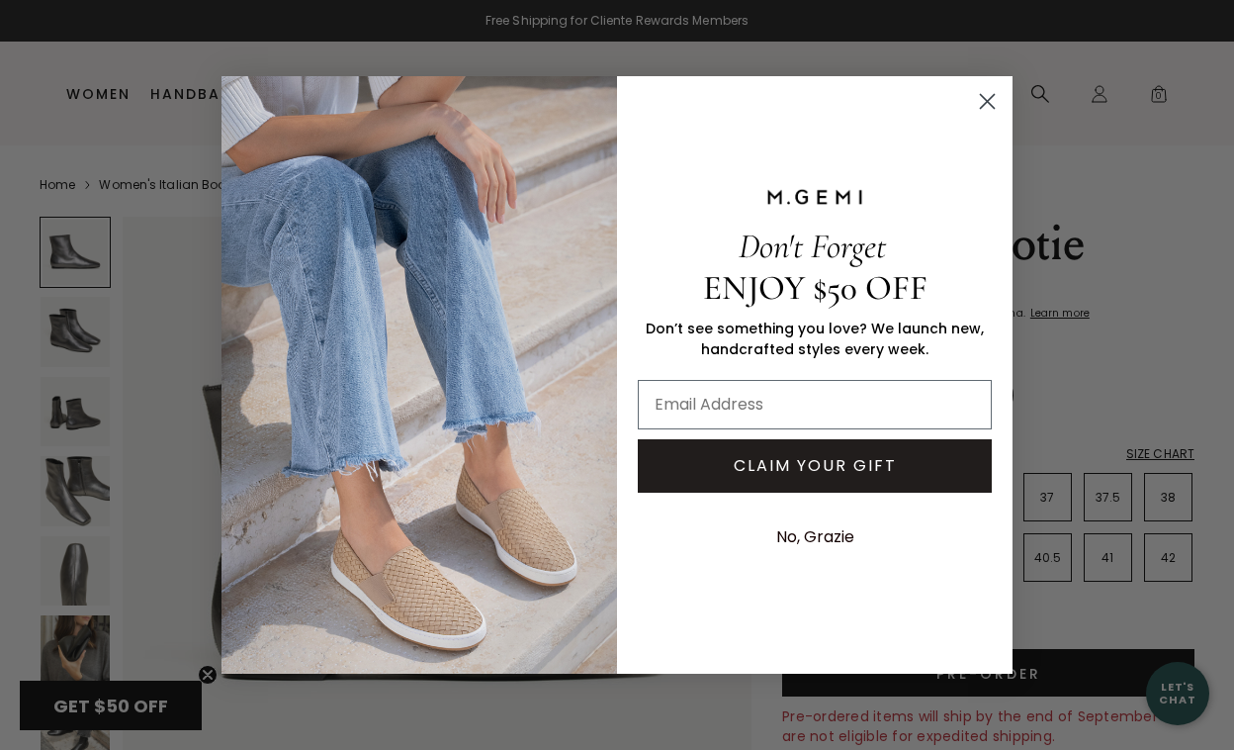
click at [985, 97] on circle "Close dialog" at bounding box center [987, 101] width 33 height 33
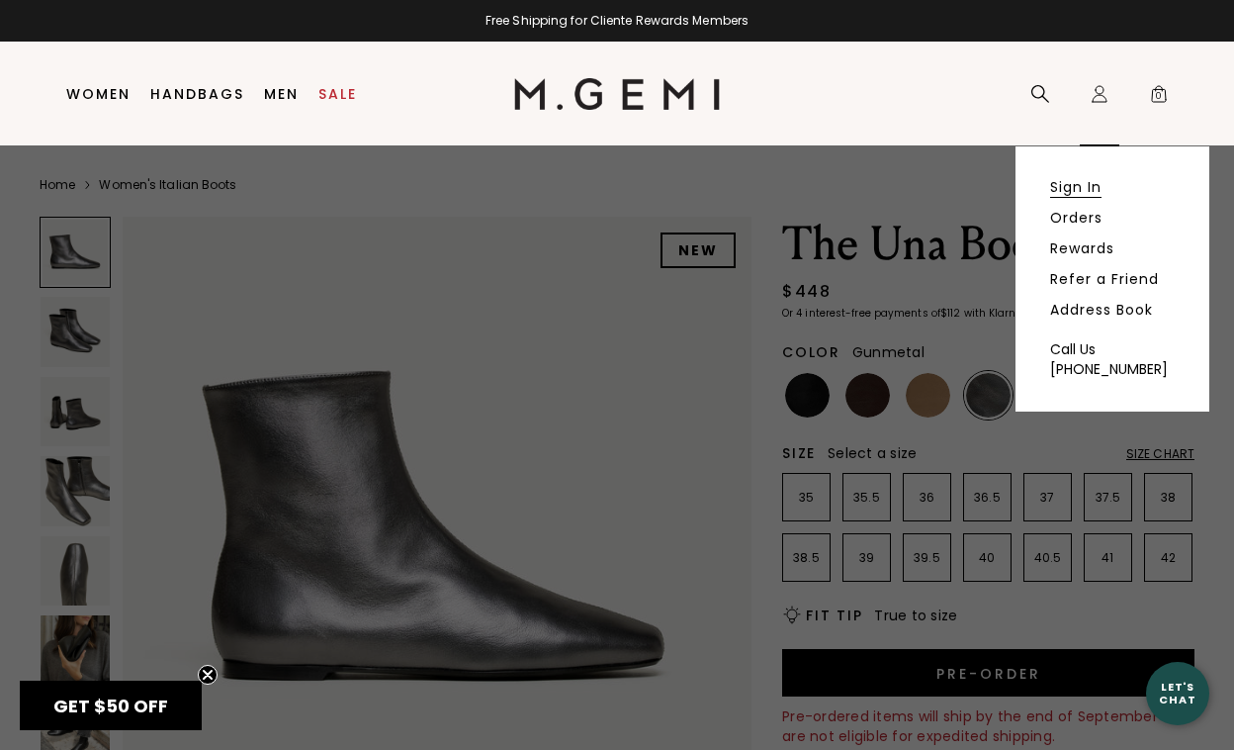
click at [1074, 190] on link "Sign In" at bounding box center [1075, 187] width 51 height 18
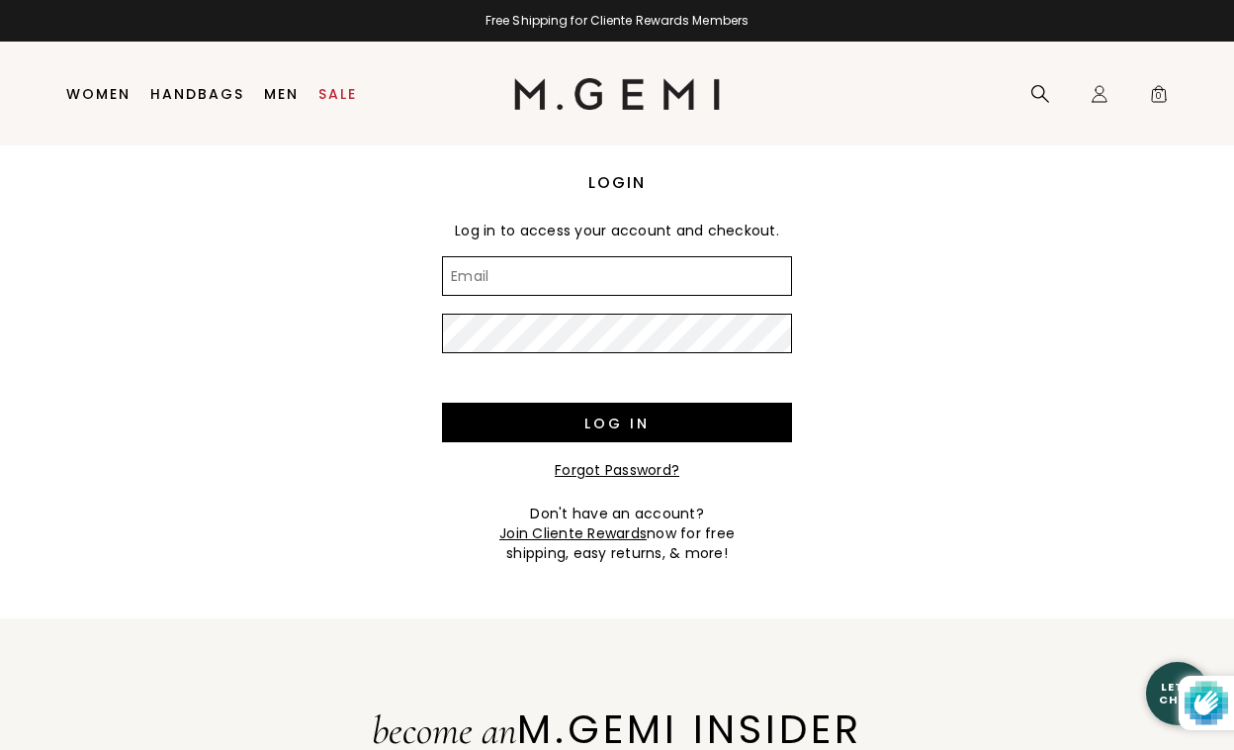
type input "[EMAIL_ADDRESS][DOMAIN_NAME]"
click at [617, 422] on input "Log in" at bounding box center [617, 423] width 350 height 40
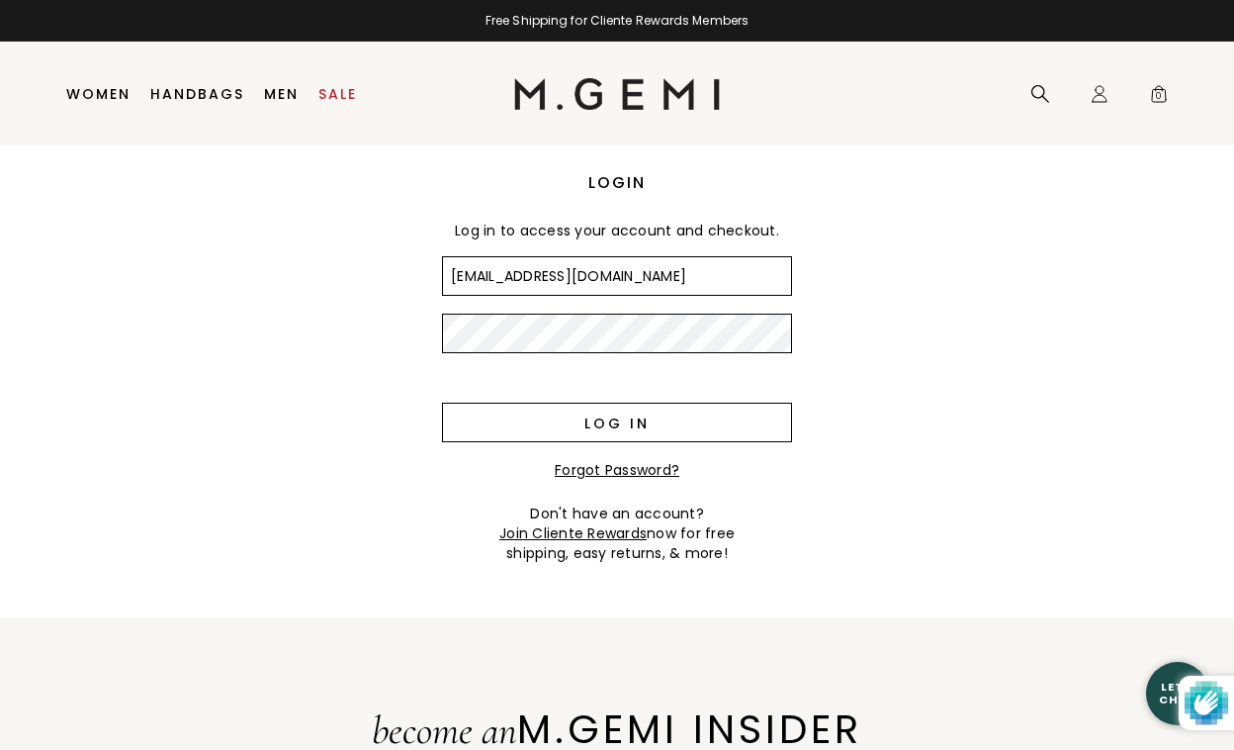
click at [726, 418] on input "Log in" at bounding box center [617, 423] width 350 height 40
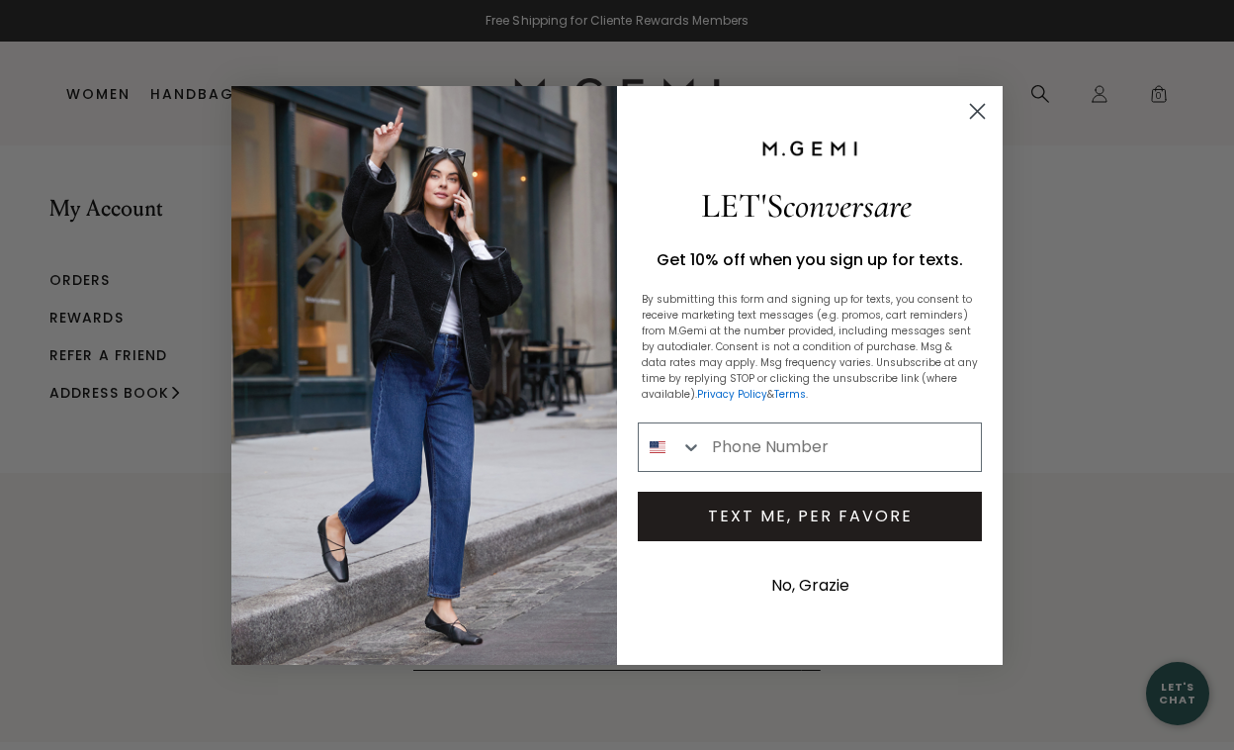
click at [976, 105] on circle "Close dialog" at bounding box center [977, 110] width 33 height 33
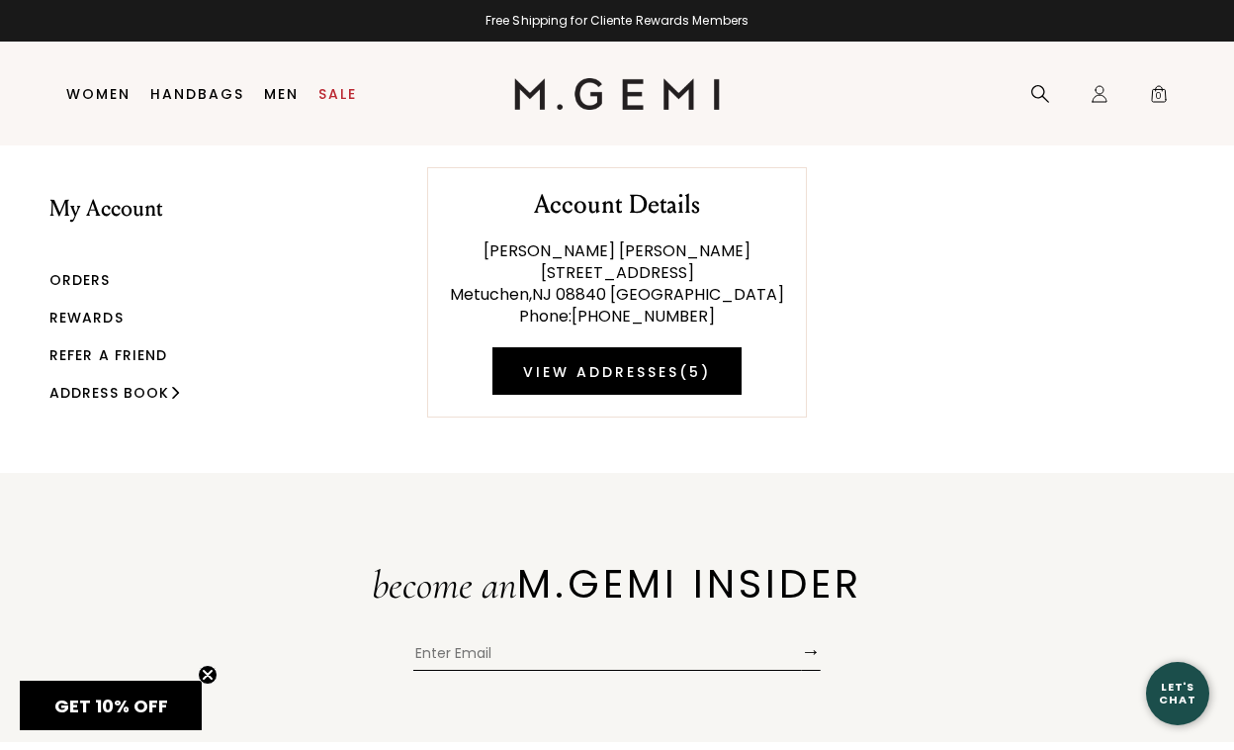
click at [82, 281] on link "Orders" at bounding box center [79, 280] width 61 height 20
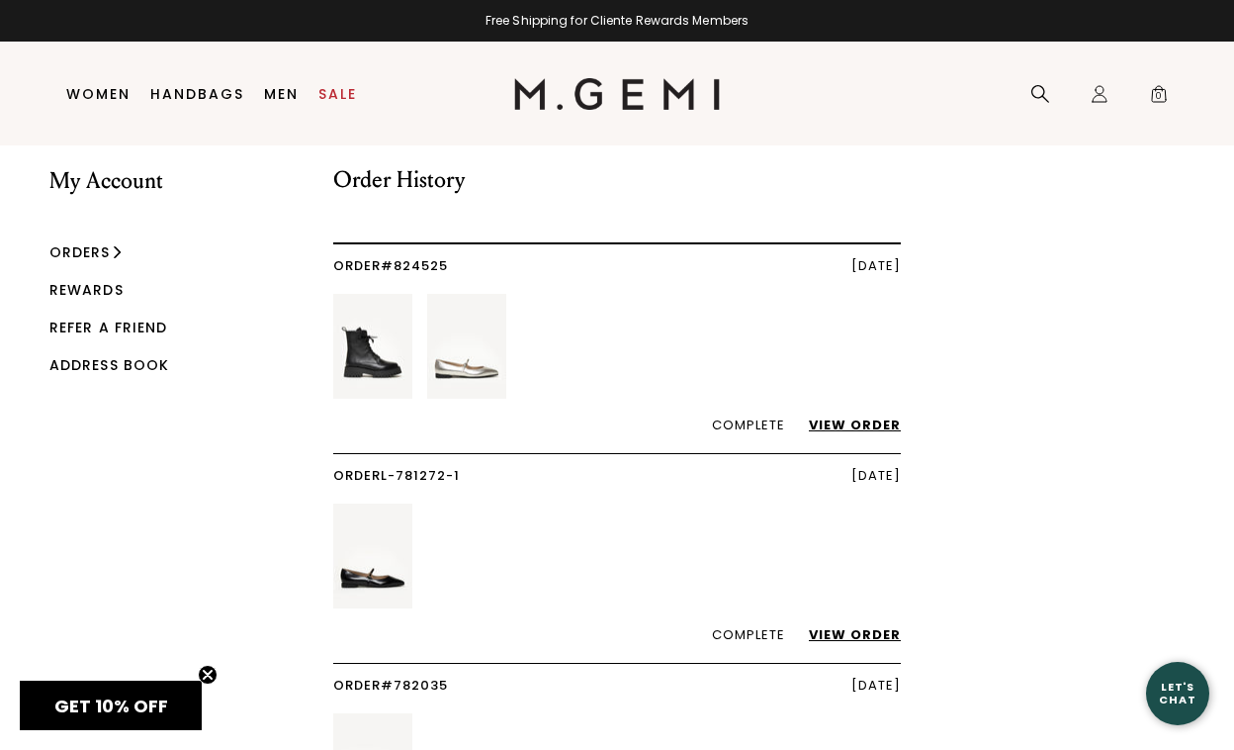
scroll to position [30, 0]
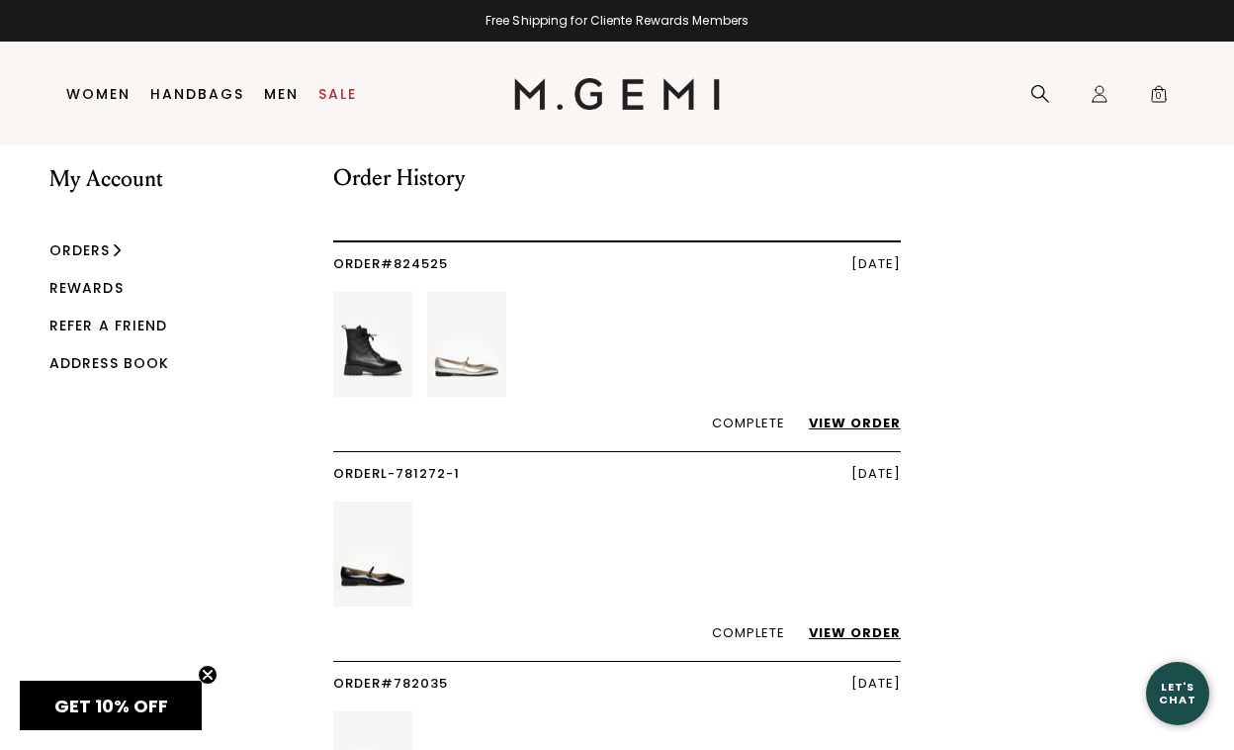
click at [845, 419] on link "View Order" at bounding box center [845, 422] width 112 height 19
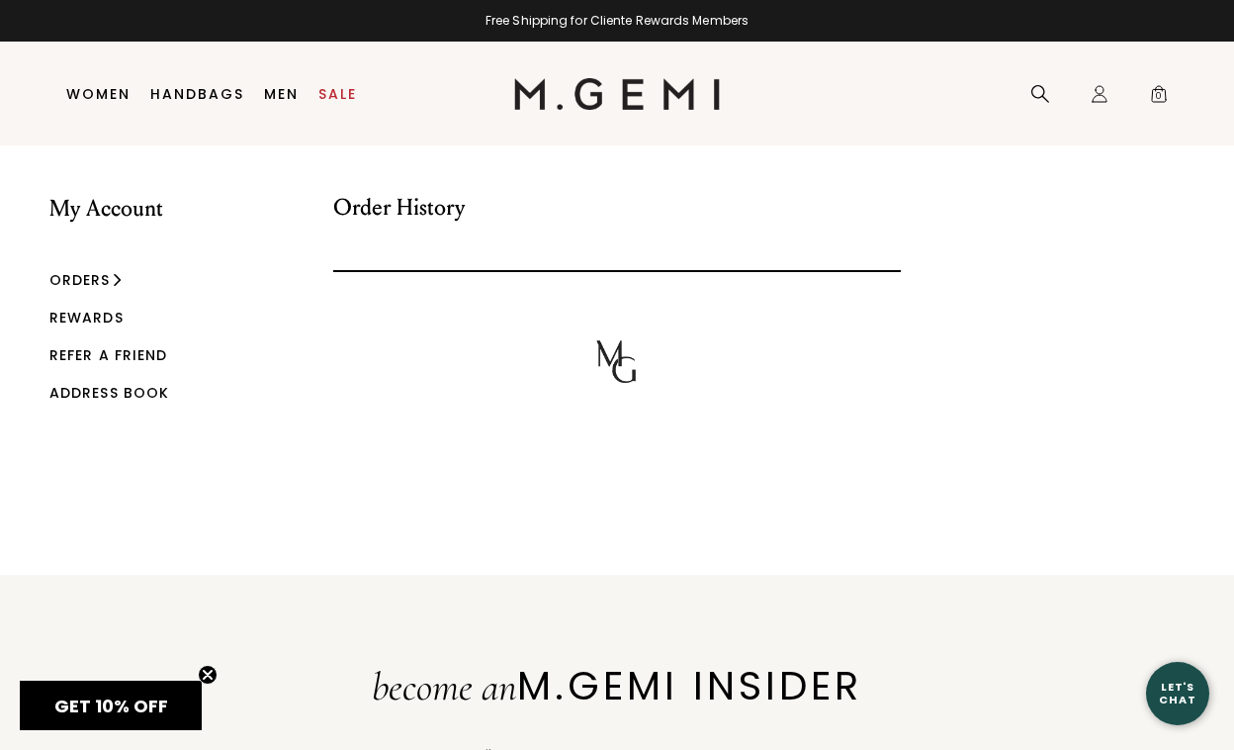
scroll to position [30, 0]
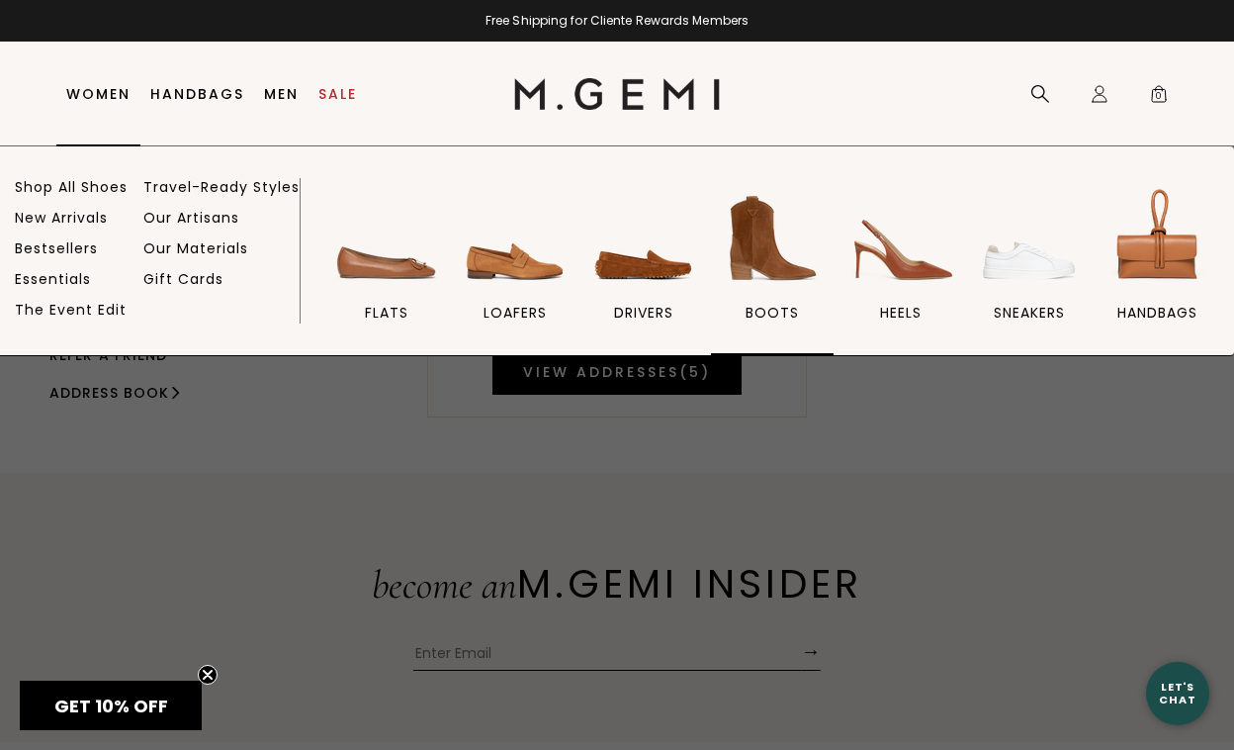
click at [752, 236] on img at bounding box center [772, 238] width 111 height 111
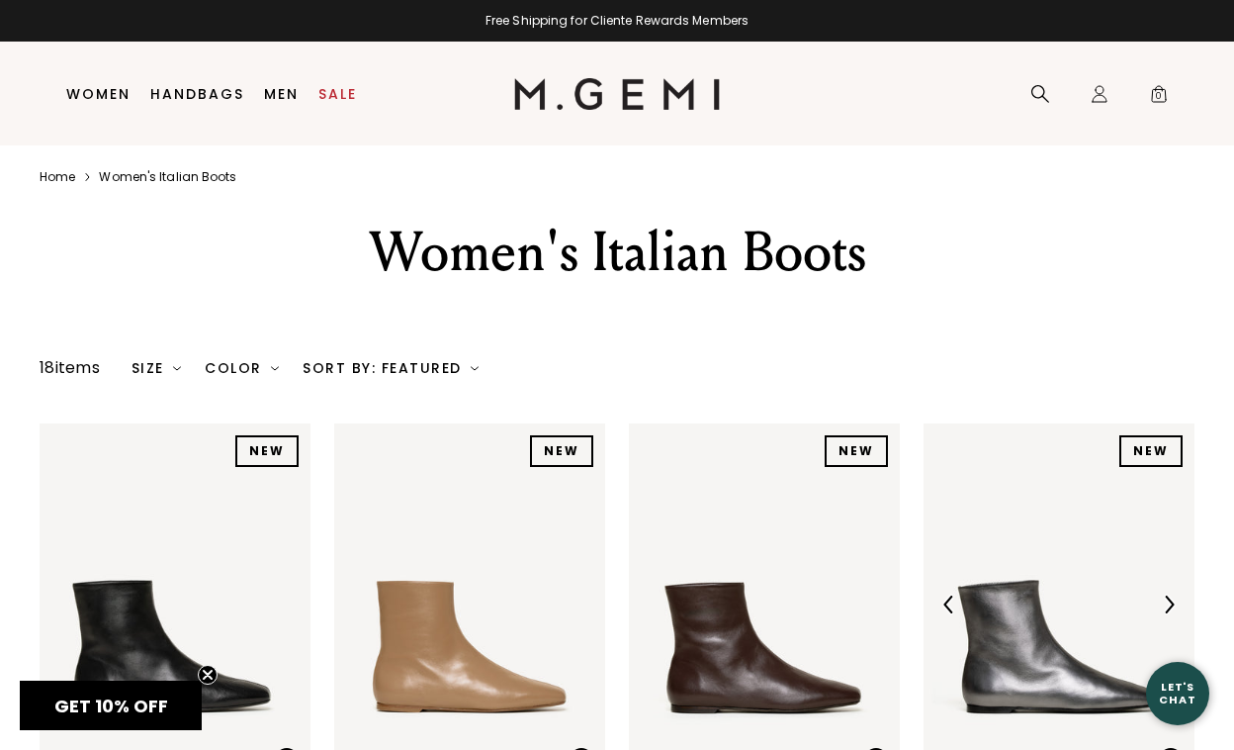
click at [983, 645] on img at bounding box center [1059, 603] width 271 height 361
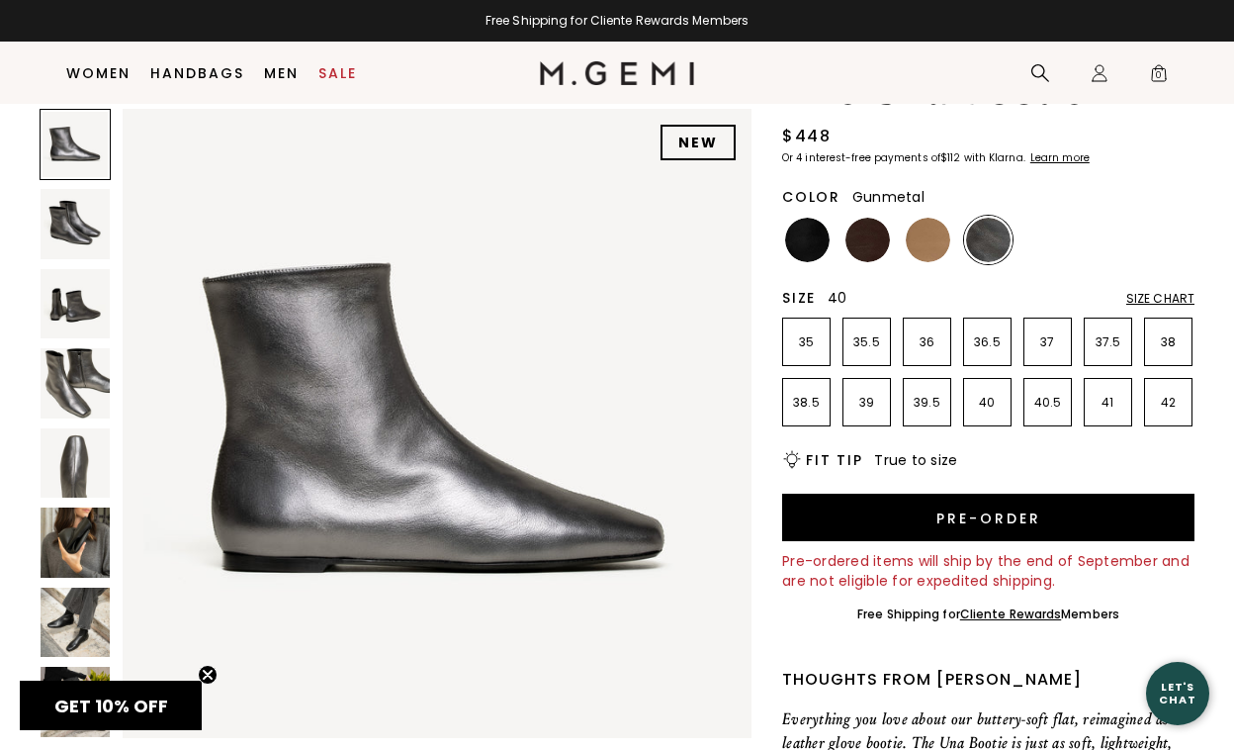
scroll to position [188, 0]
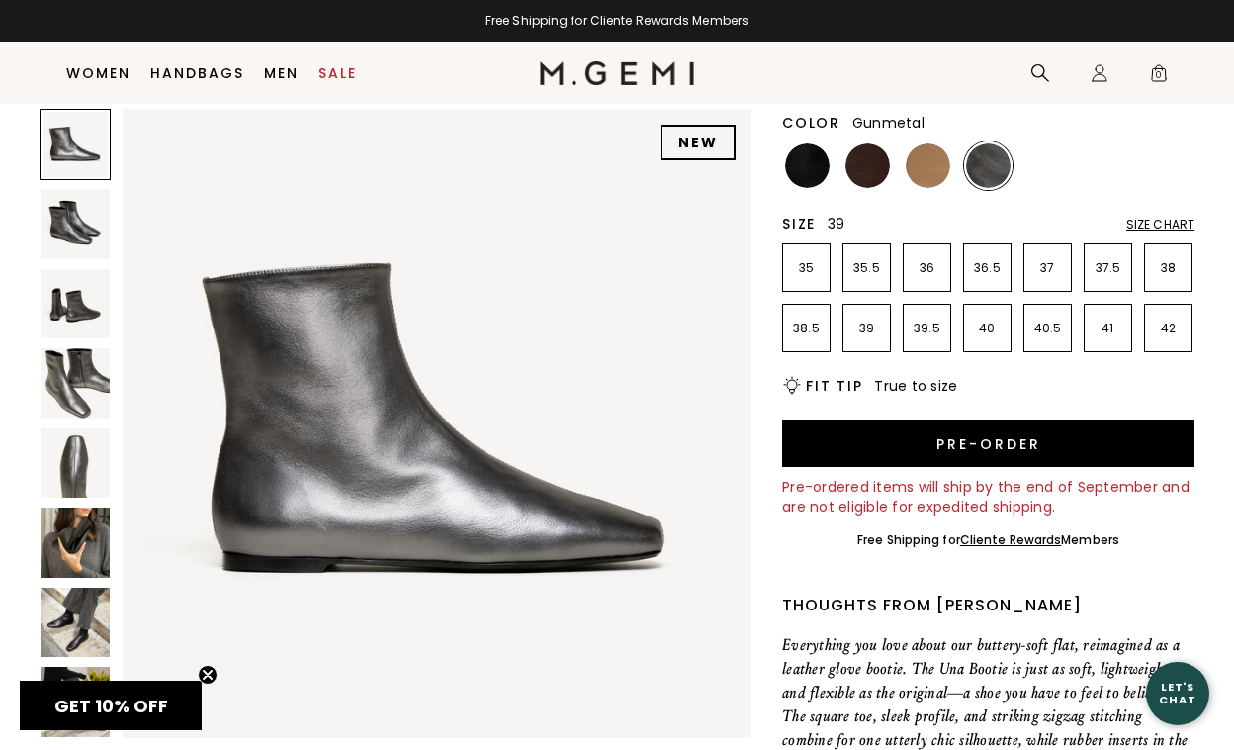
click at [865, 332] on p "39" at bounding box center [867, 328] width 46 height 16
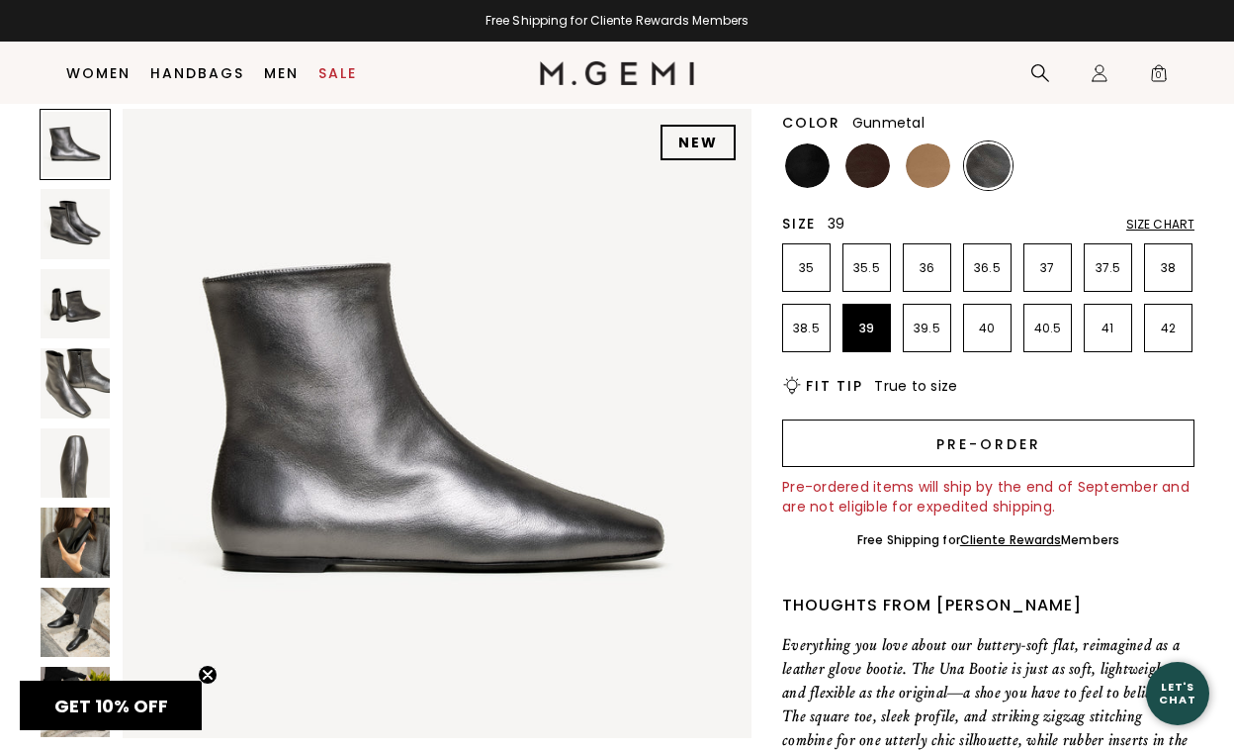
click at [946, 450] on button "Pre-order" at bounding box center [988, 442] width 412 height 47
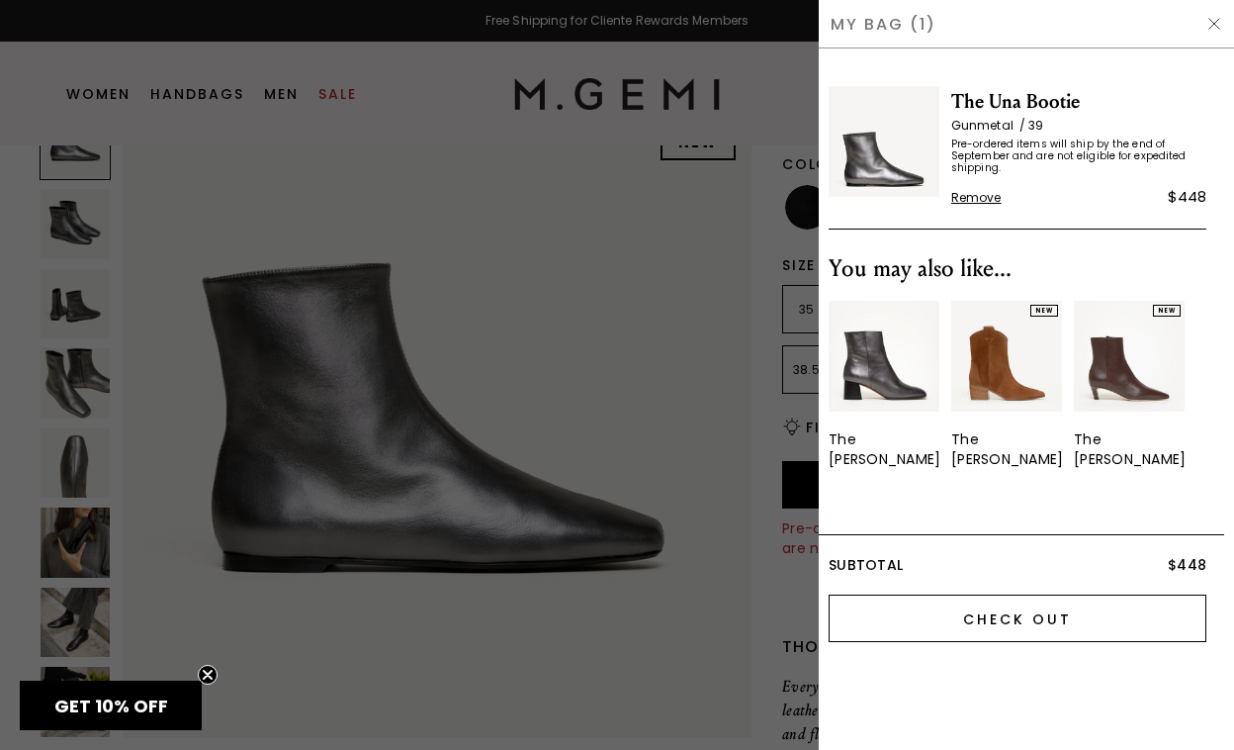
click at [992, 607] on input "Check Out" at bounding box center [1018, 617] width 378 height 47
